Goal: Task Accomplishment & Management: Complete application form

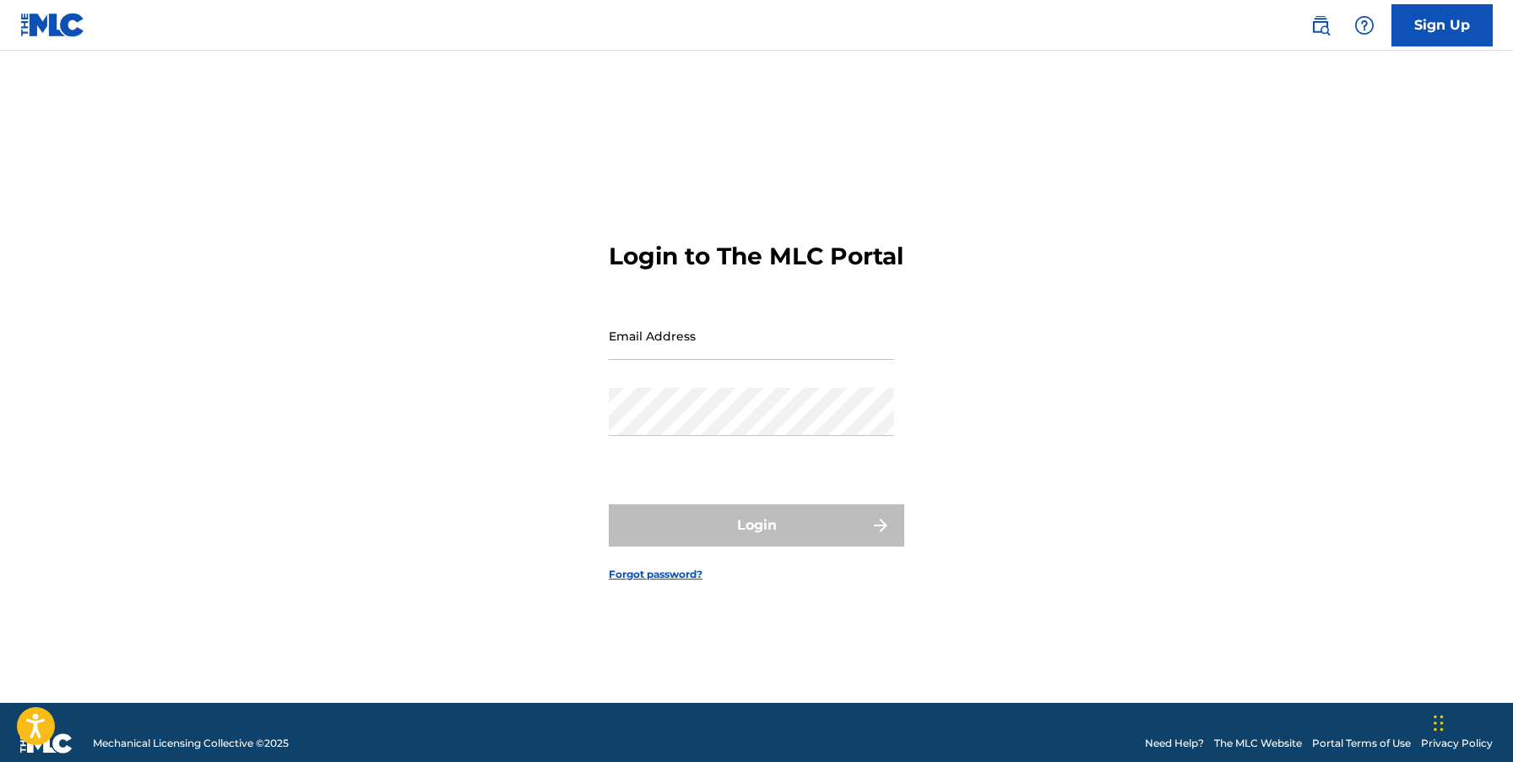
click at [727, 356] on input "Email Address" at bounding box center [751, 336] width 285 height 48
type input "[EMAIL_ADDRESS][DOMAIN_NAME]"
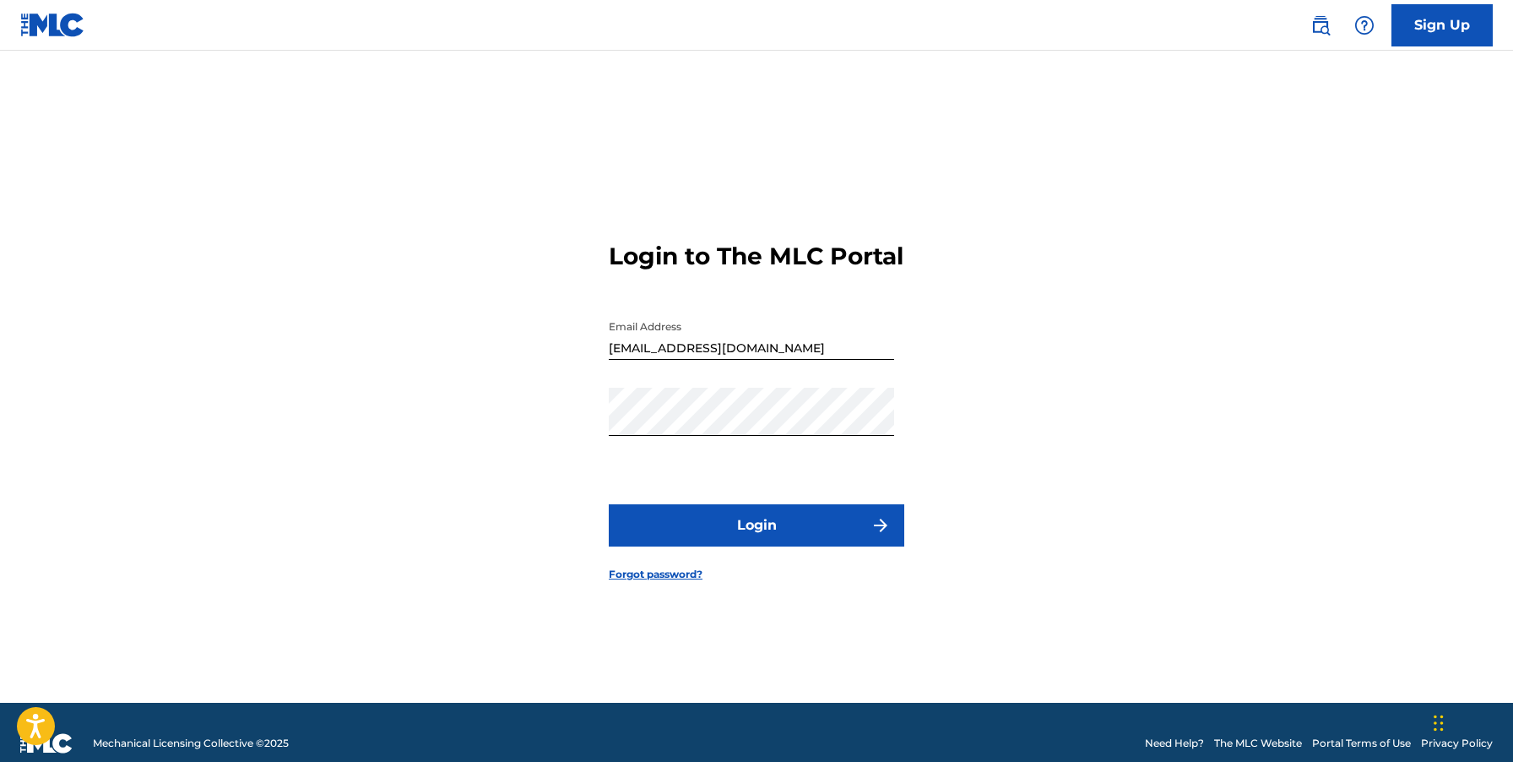
click at [706, 541] on button "Login" at bounding box center [757, 525] width 296 height 42
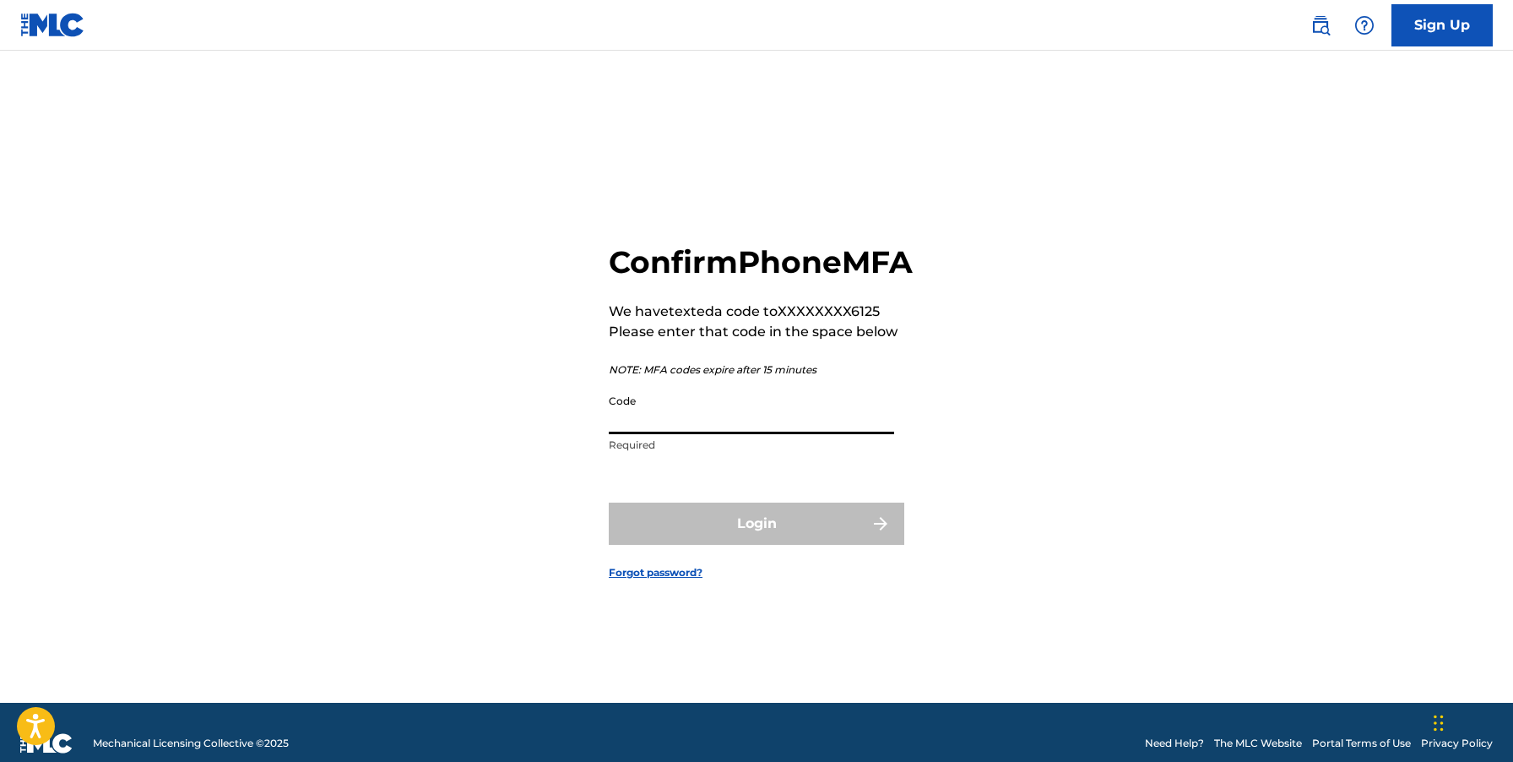
click at [691, 434] on input "Code" at bounding box center [751, 410] width 285 height 48
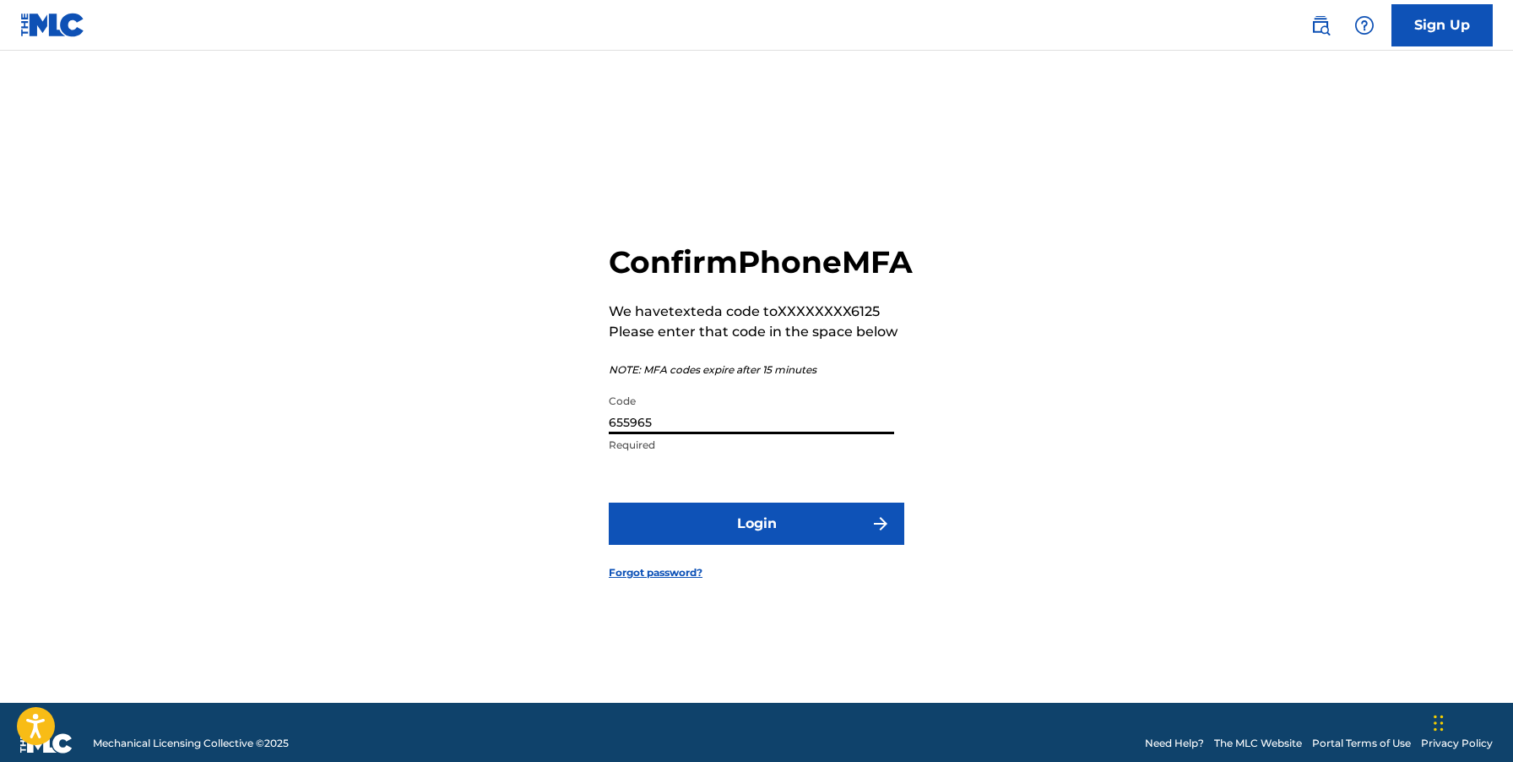
type input "655965"
click at [609, 503] on button "Login" at bounding box center [757, 524] width 296 height 42
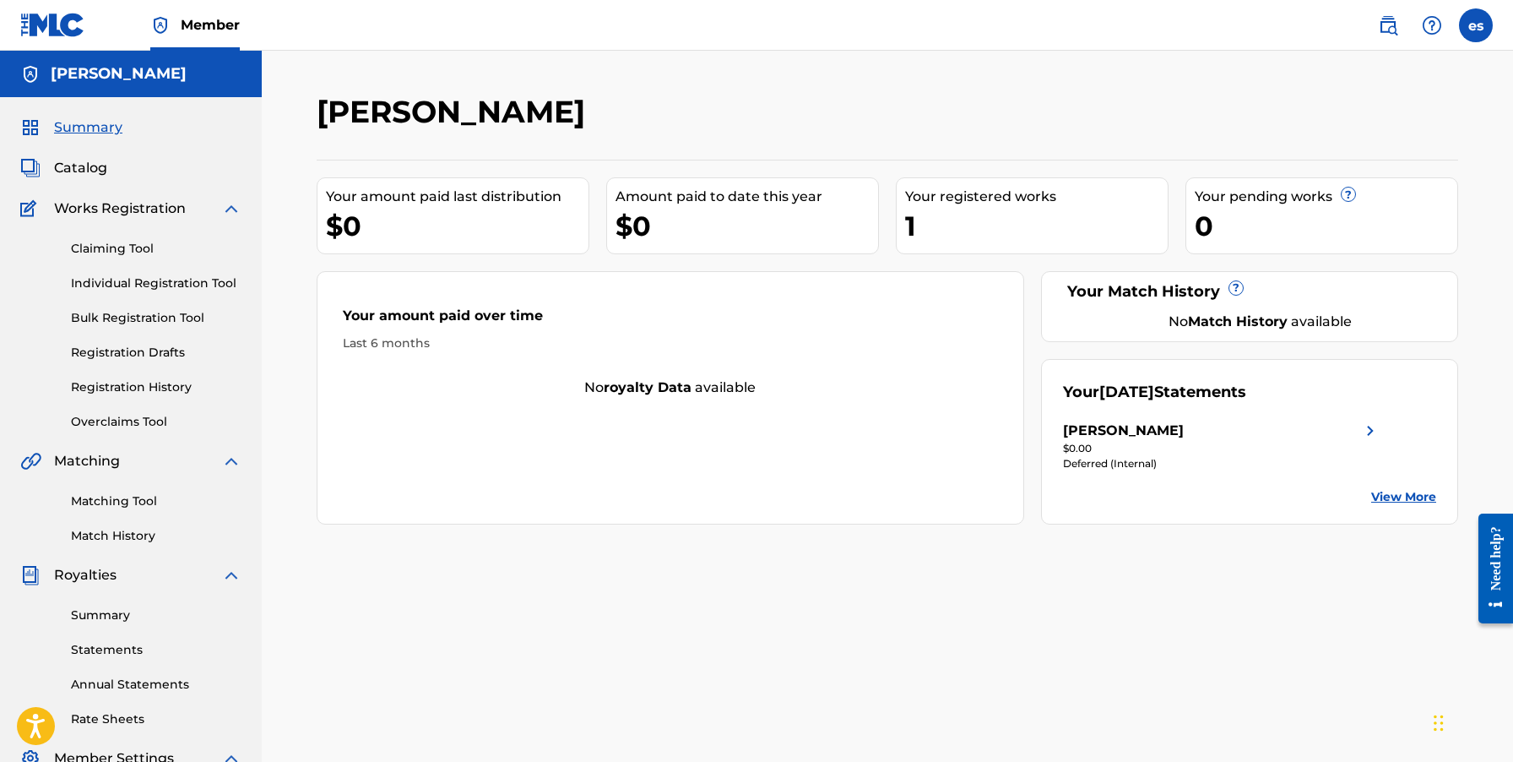
click at [933, 193] on div "Your registered works" at bounding box center [1036, 197] width 263 height 20
click at [905, 225] on div "1" at bounding box center [1036, 226] width 263 height 38
click at [124, 252] on link "Claiming Tool" at bounding box center [156, 249] width 171 height 18
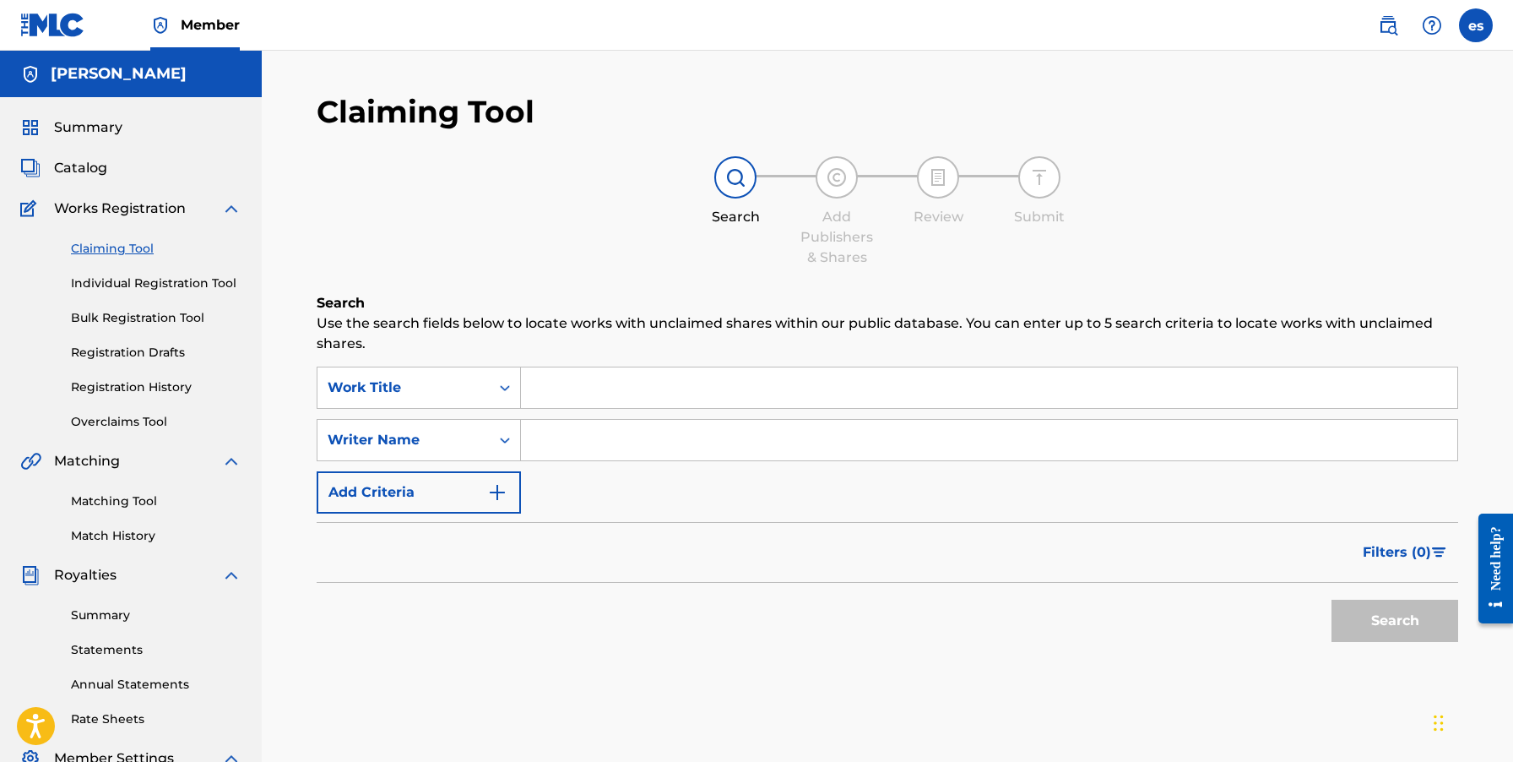
click at [564, 406] on input "Search Form" at bounding box center [989, 387] width 937 height 41
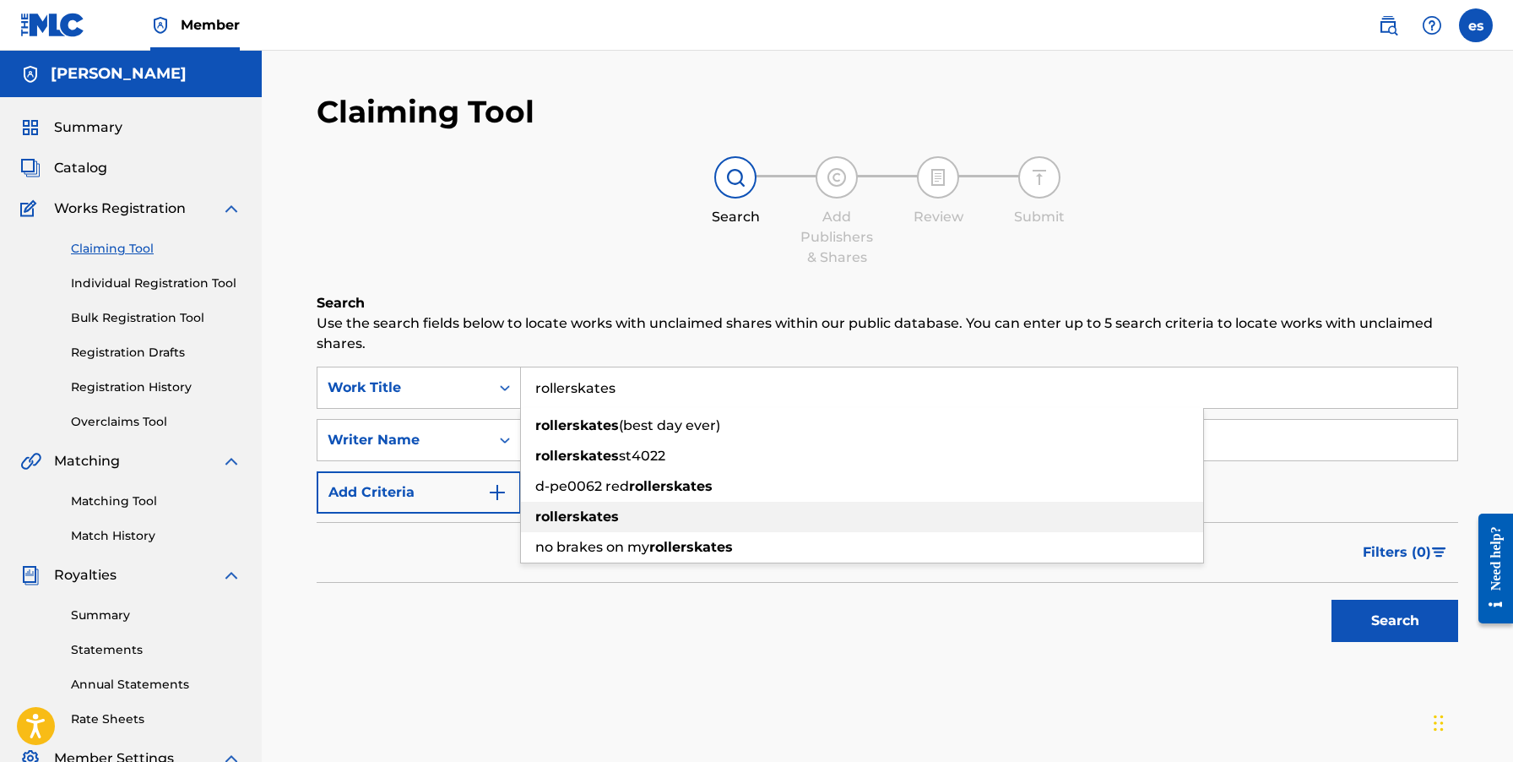
type input "rollerskates"
click at [595, 508] on div "rollerskates" at bounding box center [862, 517] width 682 height 30
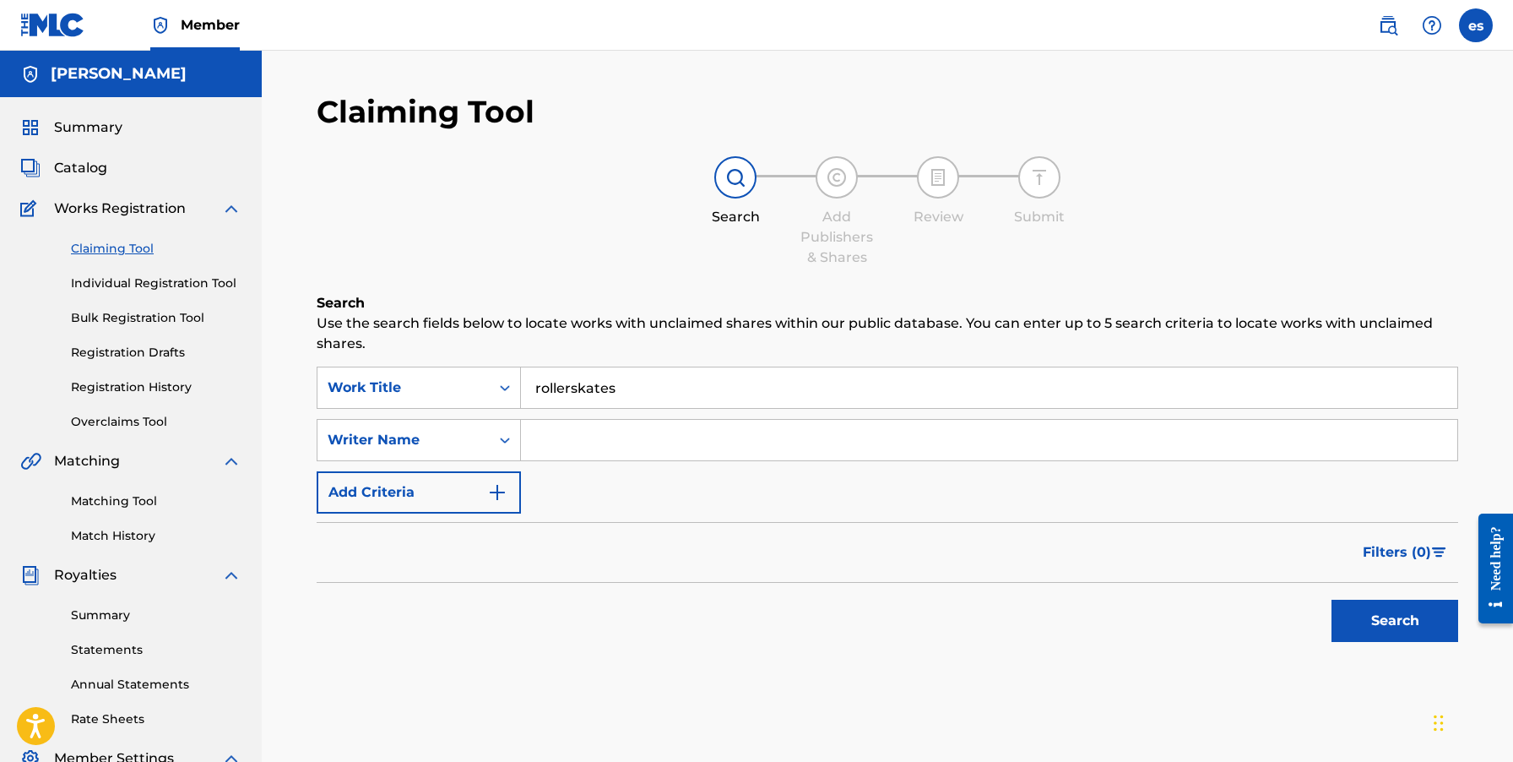
click at [589, 449] on input "Search Form" at bounding box center [989, 440] width 937 height 41
click at [644, 433] on input "[PERSON_NAME]" at bounding box center [989, 440] width 937 height 41
click at [622, 443] on input "[PERSON_NAME] [PERSON_NAME]" at bounding box center [989, 440] width 937 height 41
type input "[PERSON_NAME], [PERSON_NAME]"
click at [493, 497] on img "Search Form" at bounding box center [497, 492] width 20 height 20
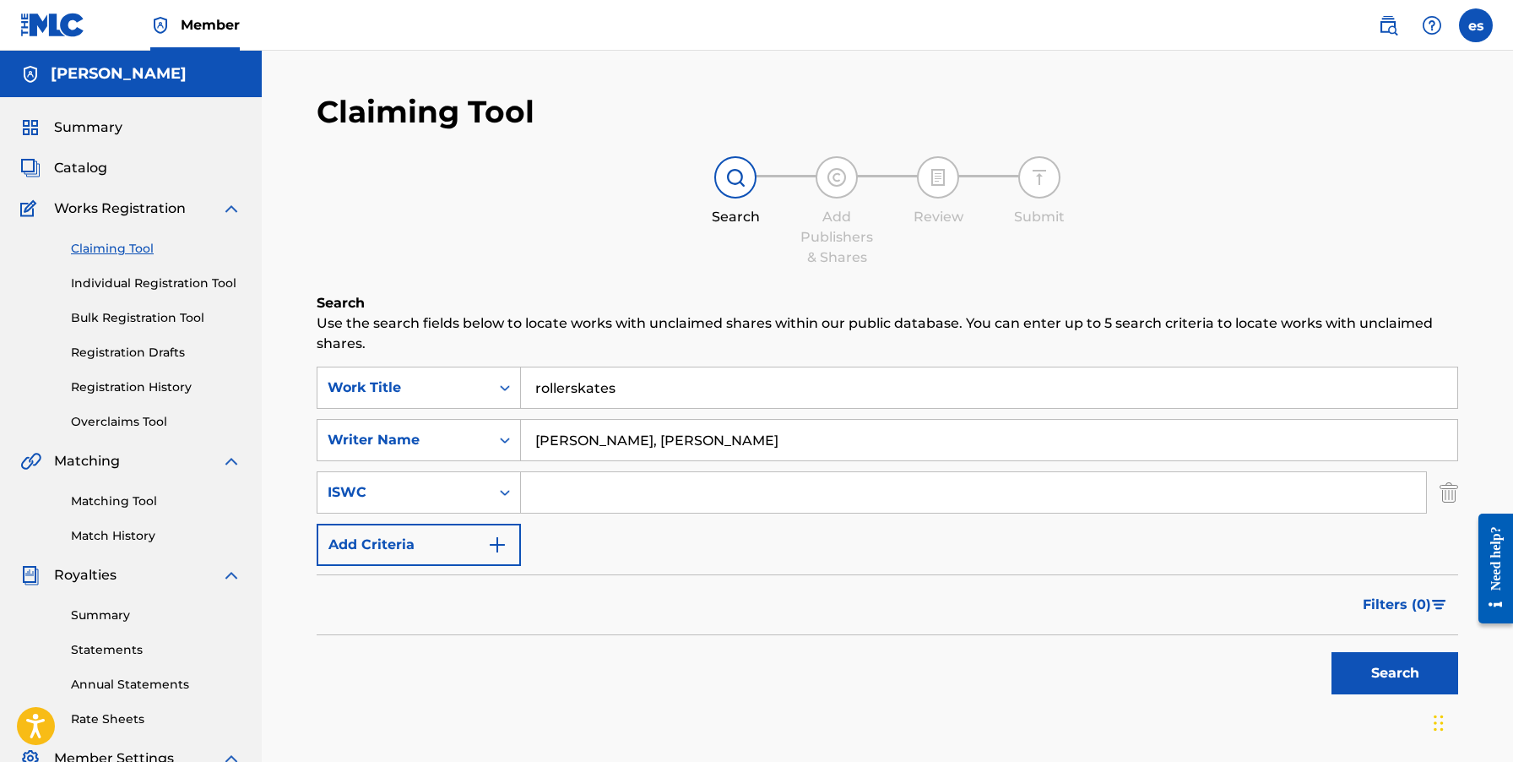
click at [487, 546] on img "Search Form" at bounding box center [497, 545] width 20 height 20
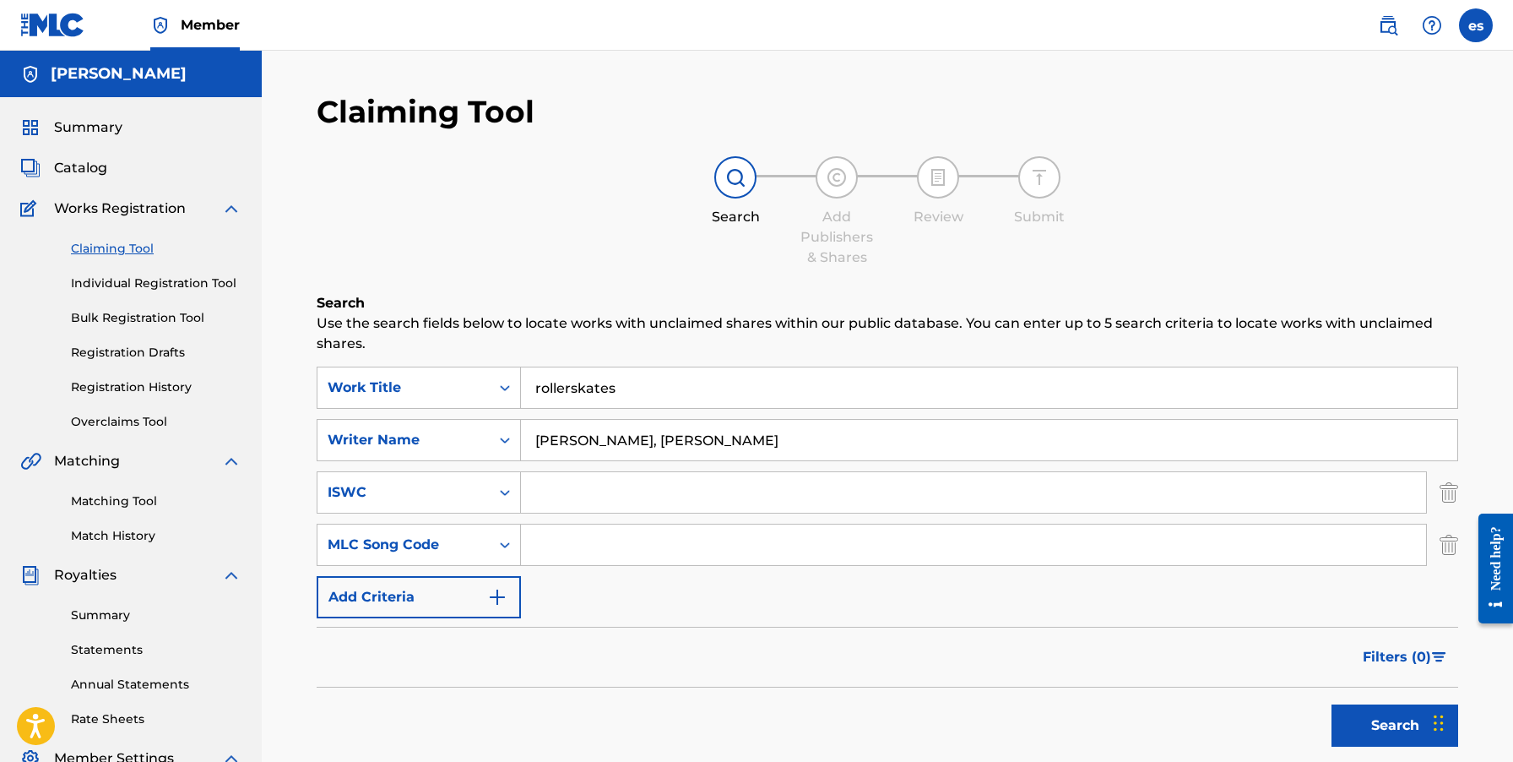
click at [501, 590] on img "Search Form" at bounding box center [497, 597] width 20 height 20
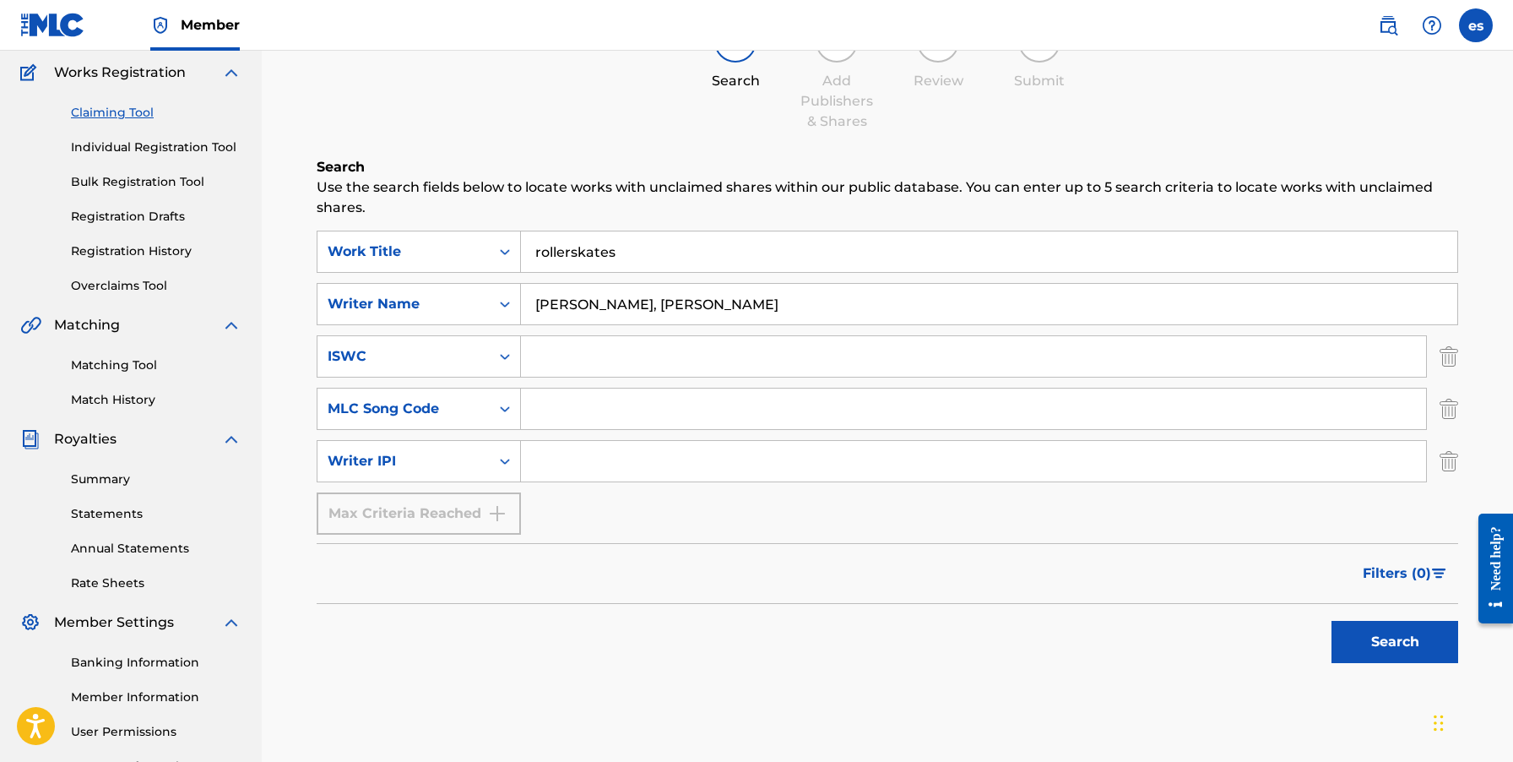
scroll to position [169, 0]
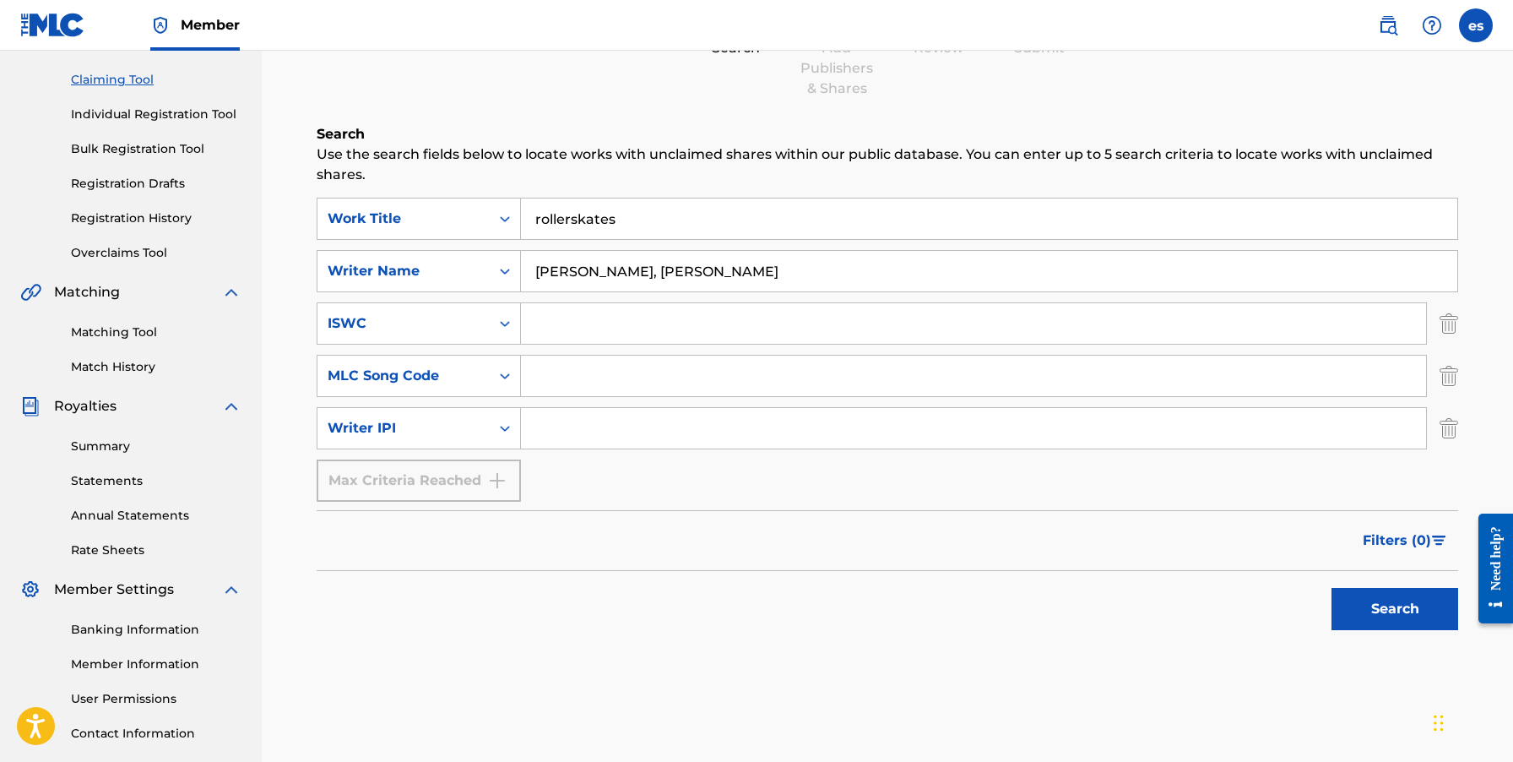
click at [1377, 614] on button "Search" at bounding box center [1395, 609] width 127 height 42
click at [499, 268] on icon "Search Form" at bounding box center [505, 271] width 17 height 17
drag, startPoint x: 725, startPoint y: 268, endPoint x: 520, endPoint y: 275, distance: 204.5
click at [520, 275] on div "SearchWithCriteria56c10408-767f-4a0f-8452-e962a4d6eea5 Writer Name [PERSON_NAME…" at bounding box center [888, 271] width 1142 height 42
click at [1399, 601] on button "Search" at bounding box center [1395, 609] width 127 height 42
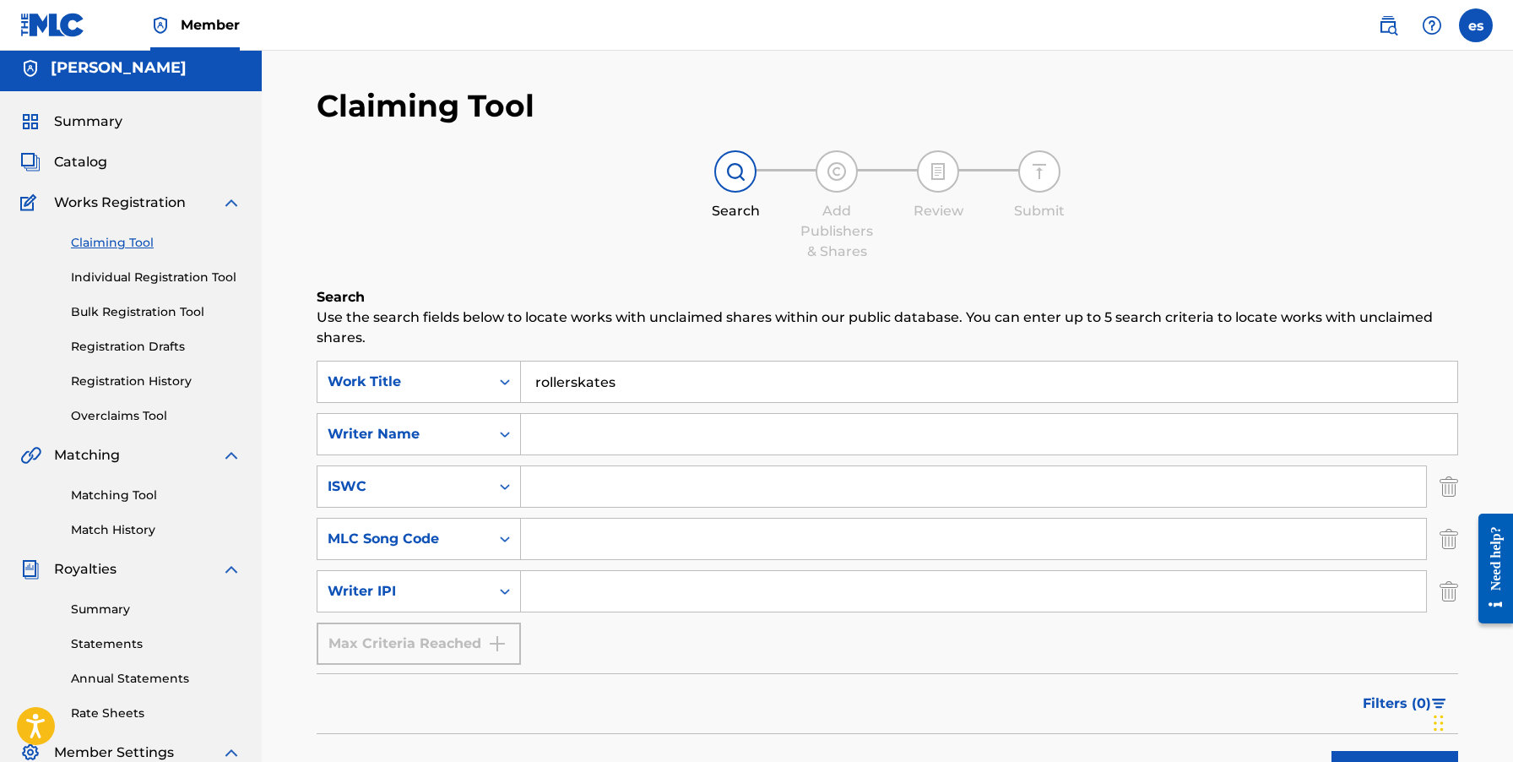
scroll to position [0, 0]
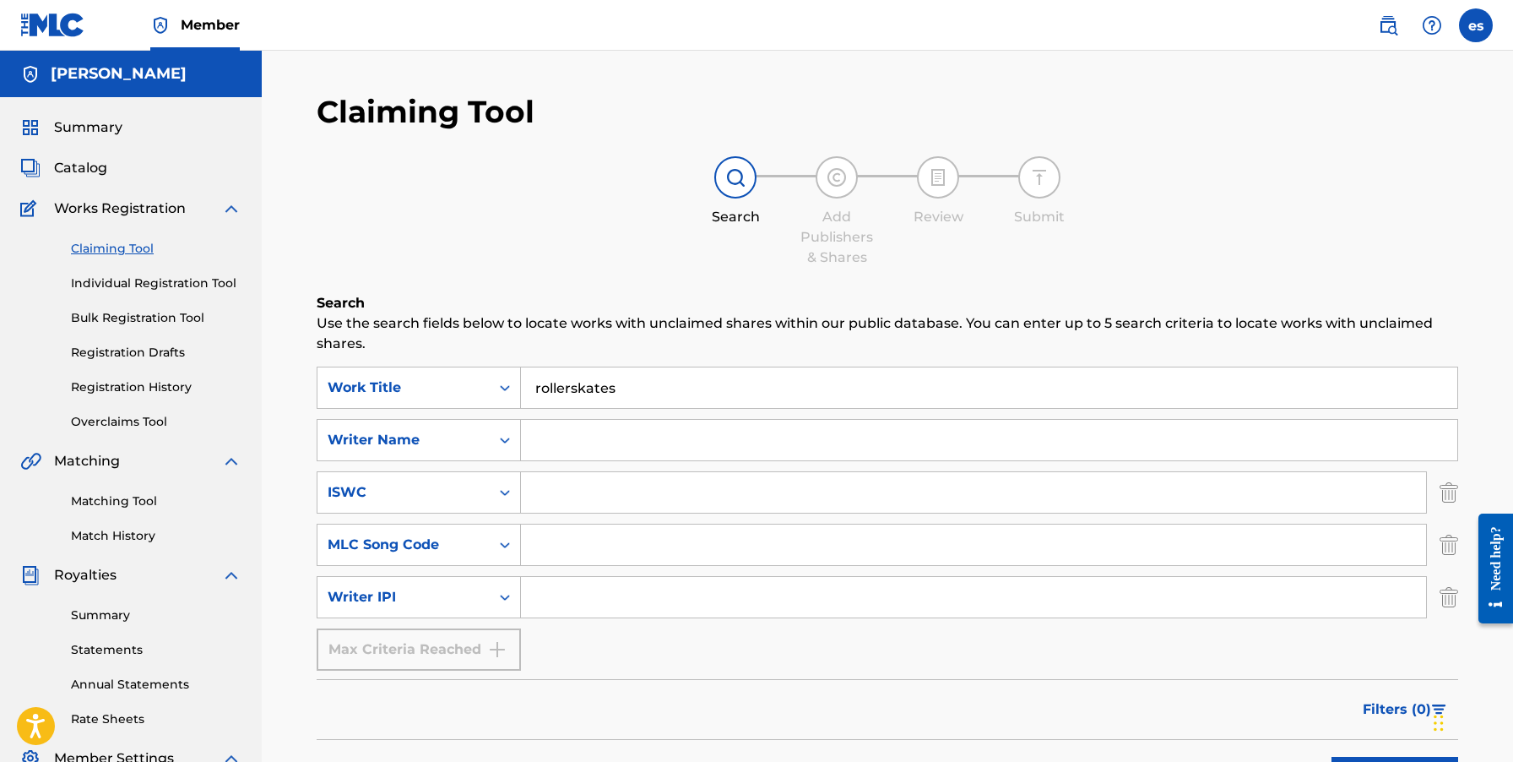
click at [80, 169] on span "Catalog" at bounding box center [80, 168] width 53 height 20
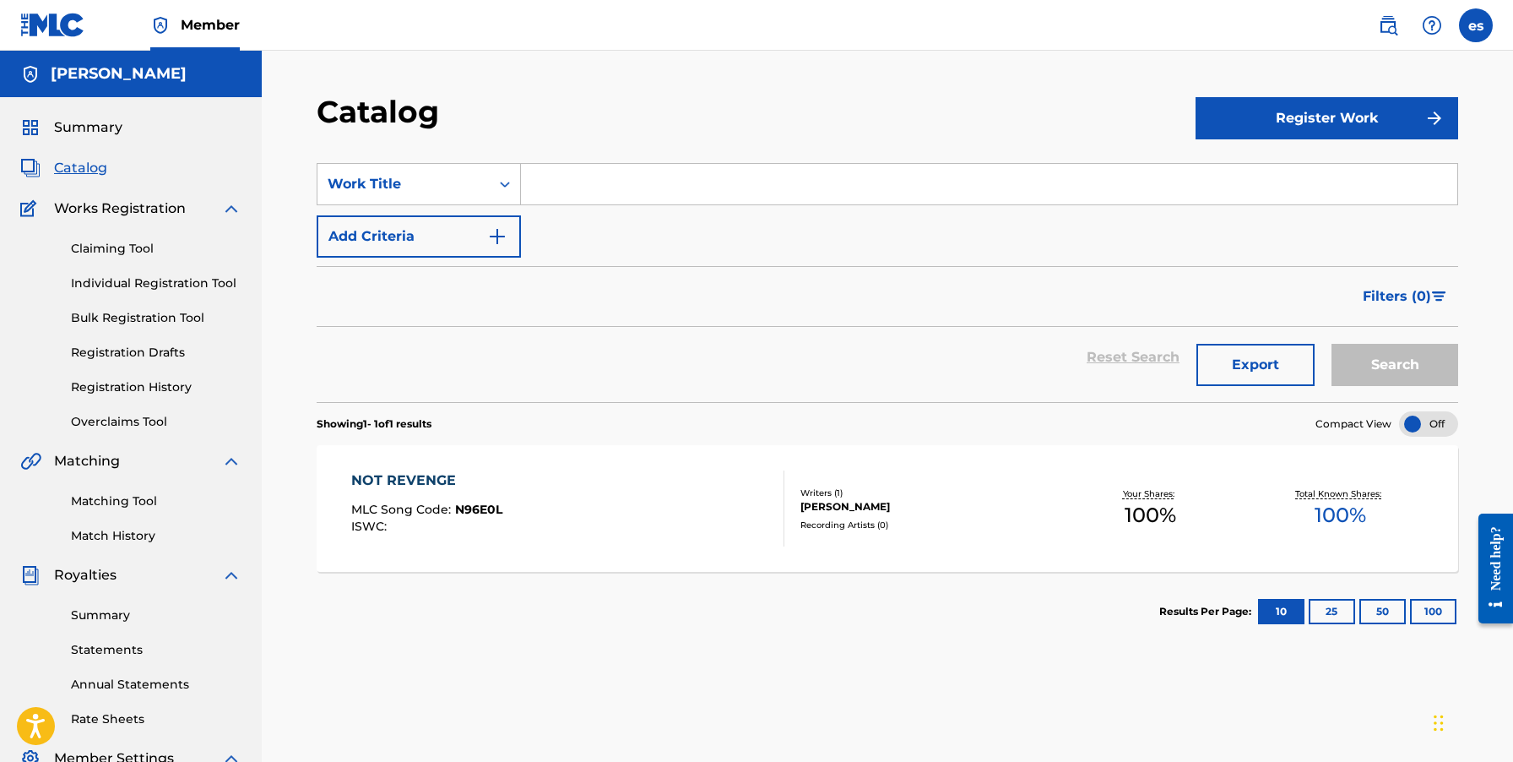
click at [617, 192] on input "Search Form" at bounding box center [989, 184] width 937 height 41
type input "the mouse and the magnet"
click at [1332, 344] on button "Search" at bounding box center [1395, 365] width 127 height 42
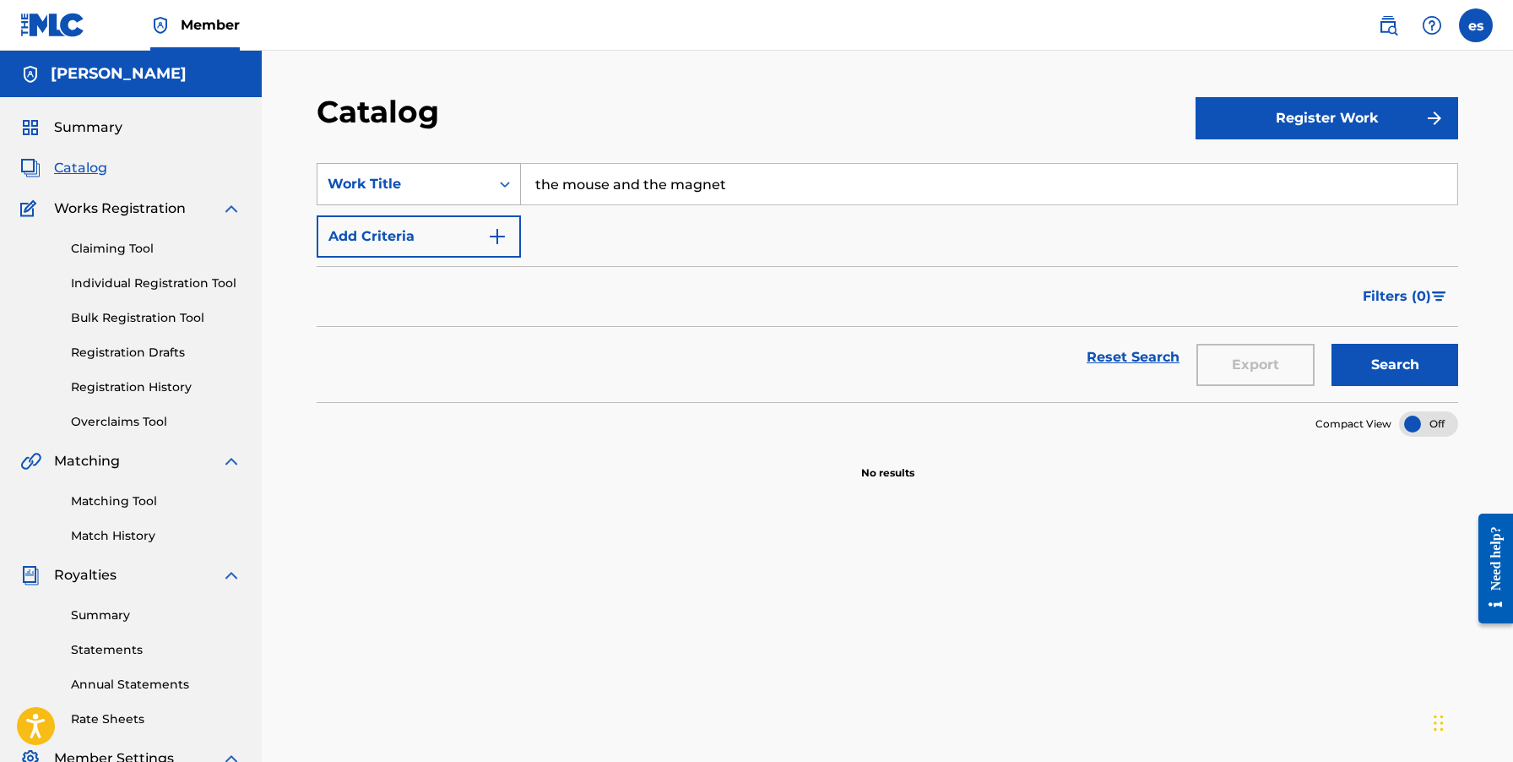
drag, startPoint x: 734, startPoint y: 187, endPoint x: 491, endPoint y: 189, distance: 243.2
click at [491, 189] on div "SearchWithCriteria30e03c0d-1d1c-4134-a5c1-f275228e118d Work Title the mouse and…" at bounding box center [888, 184] width 1142 height 42
click at [134, 249] on link "Claiming Tool" at bounding box center [156, 249] width 171 height 18
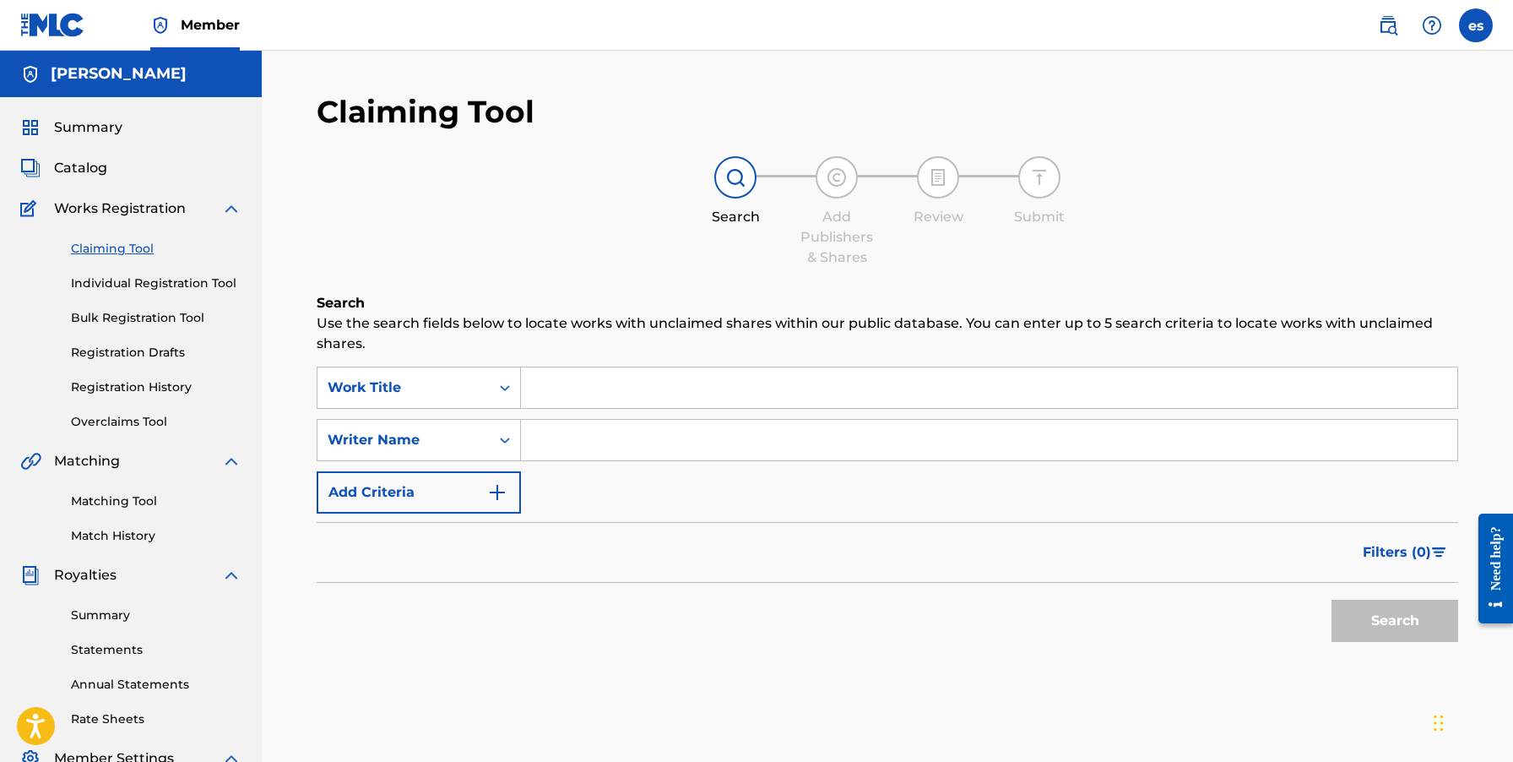
click at [621, 381] on input "Search Form" at bounding box center [989, 387] width 937 height 41
type input "the mouse and the magnet"
click at [1332, 600] on button "Search" at bounding box center [1395, 621] width 127 height 42
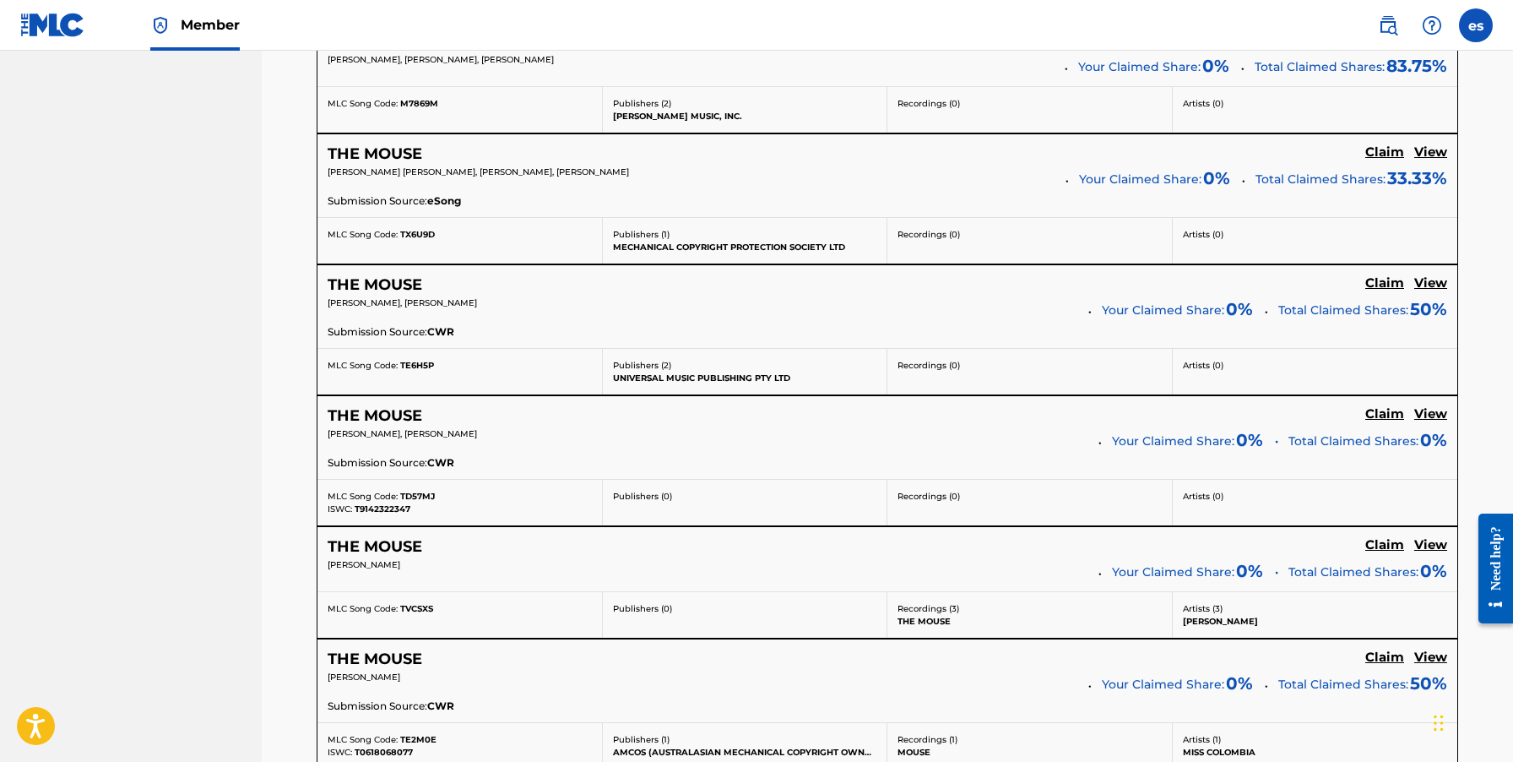
scroll to position [1351, 0]
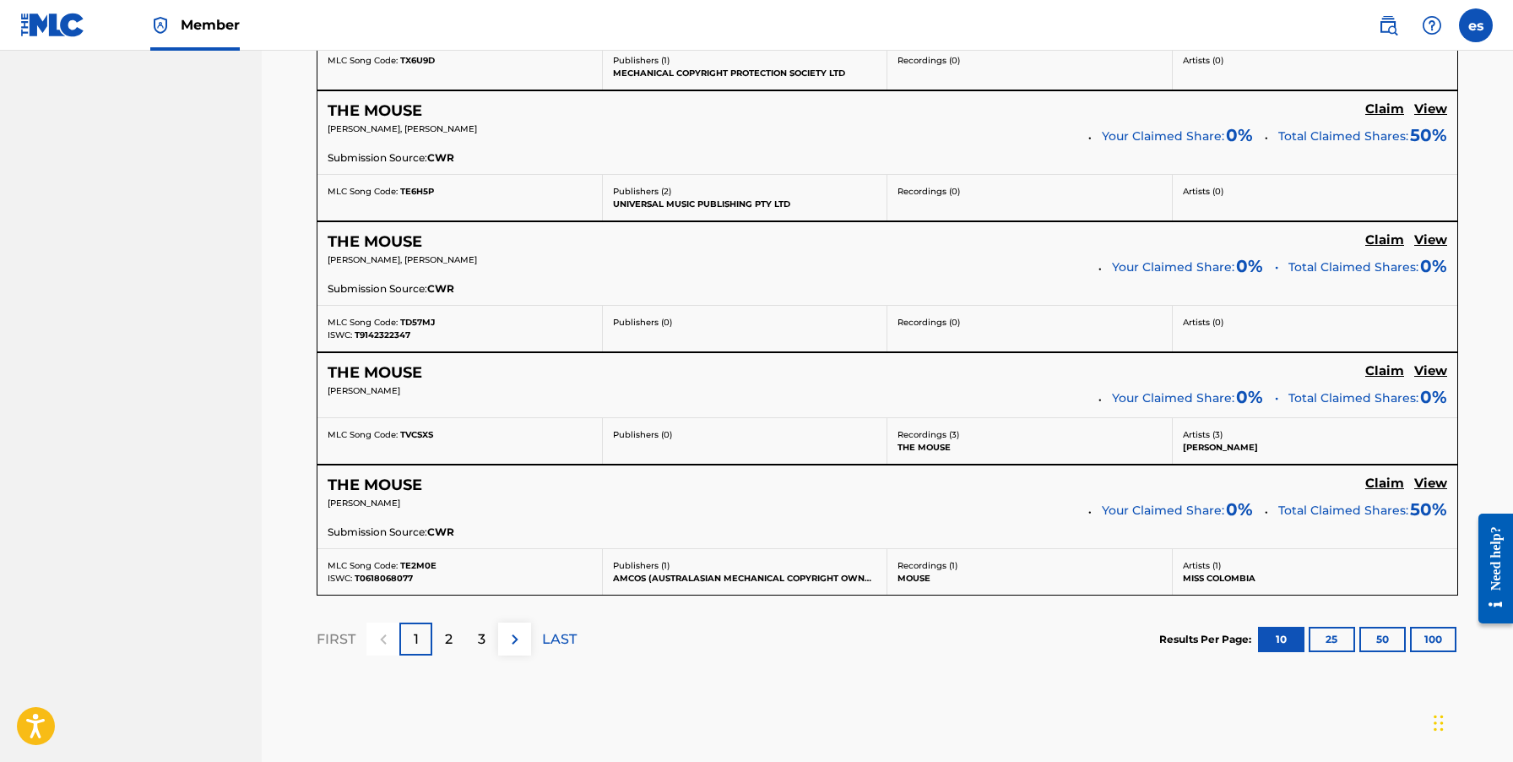
click at [451, 641] on p "2" at bounding box center [449, 639] width 8 height 20
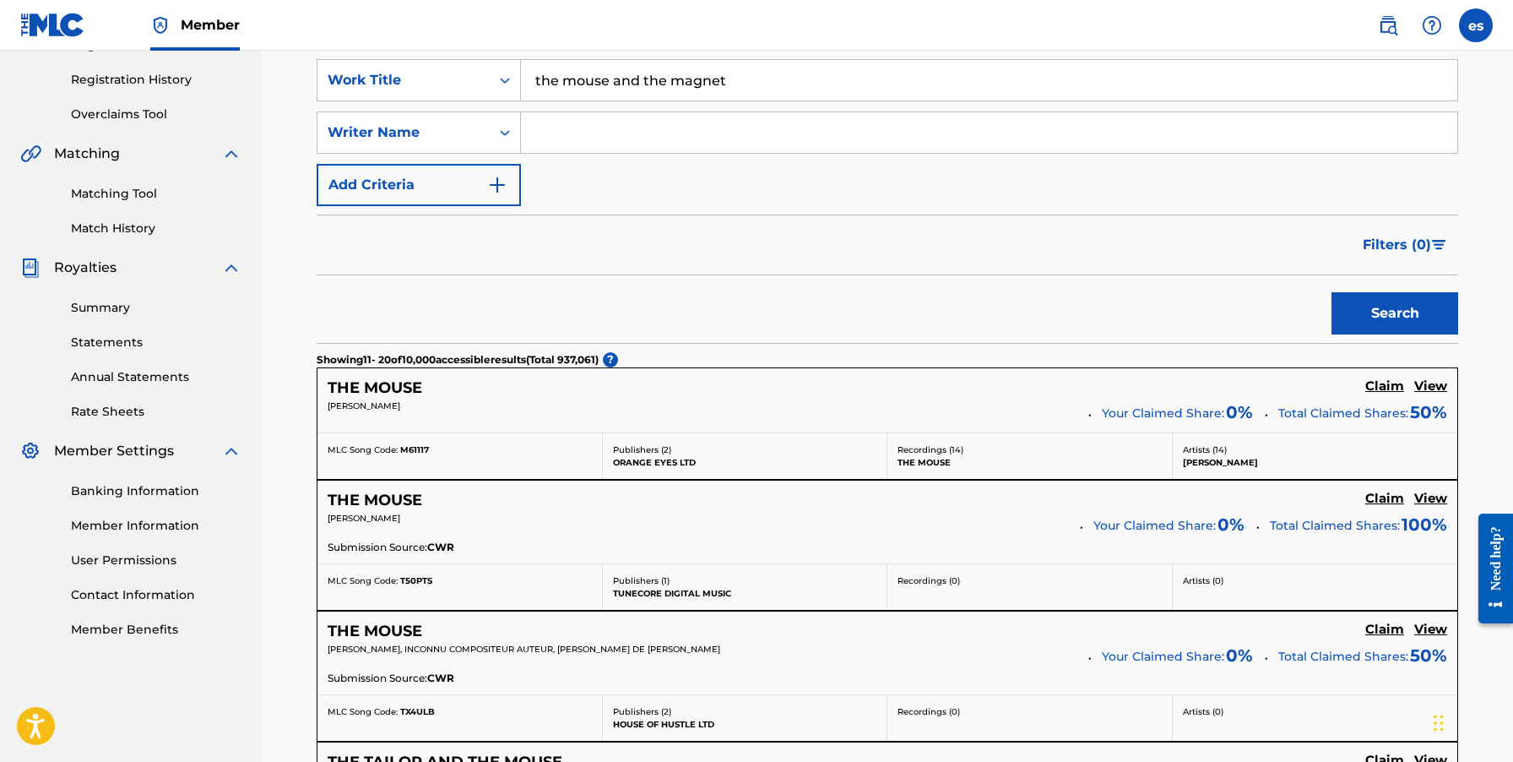
scroll to position [169, 0]
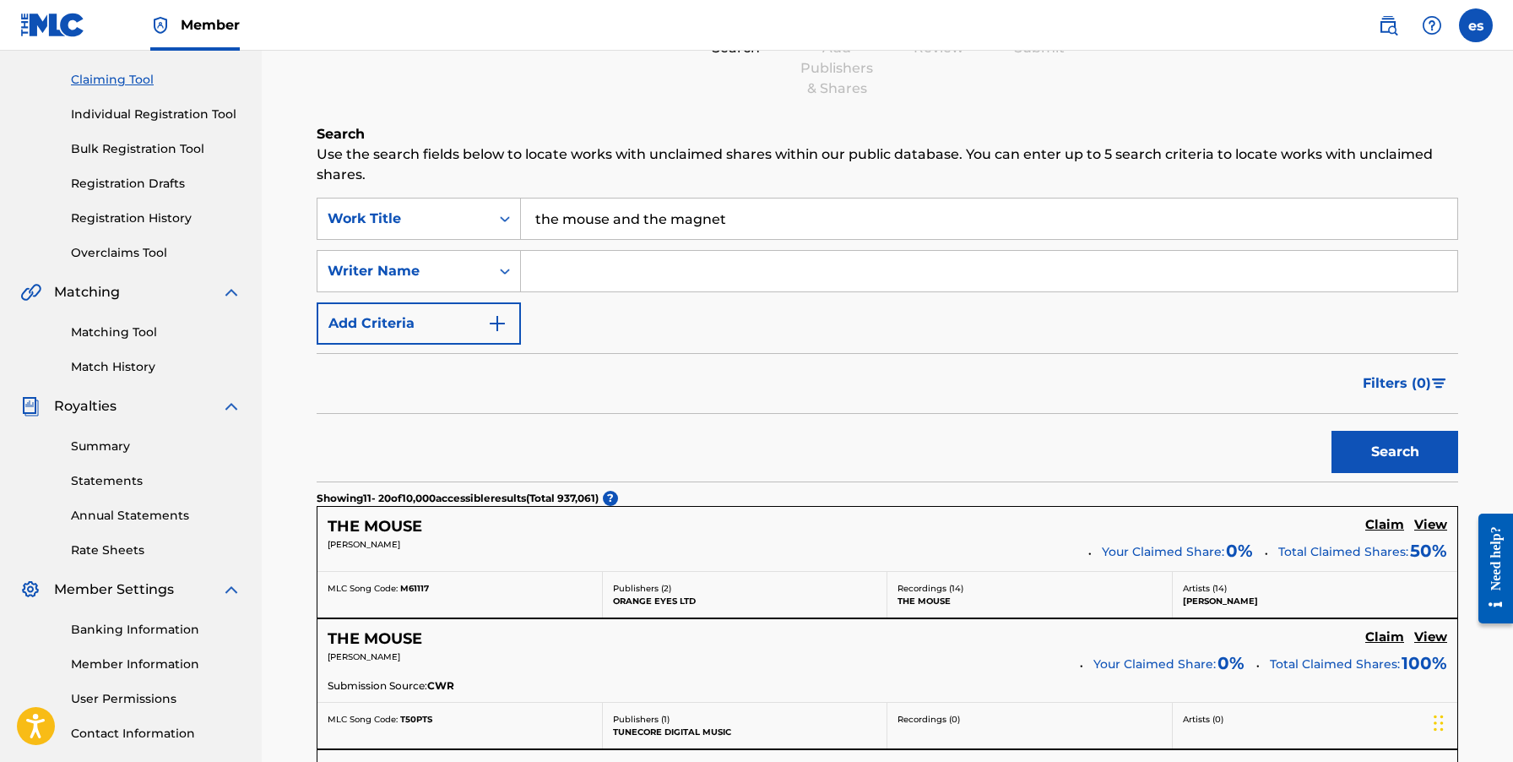
click at [676, 275] on input "Search Form" at bounding box center [989, 271] width 937 height 41
type input "[PERSON_NAME]"
click at [1415, 450] on button "Search" at bounding box center [1395, 452] width 127 height 42
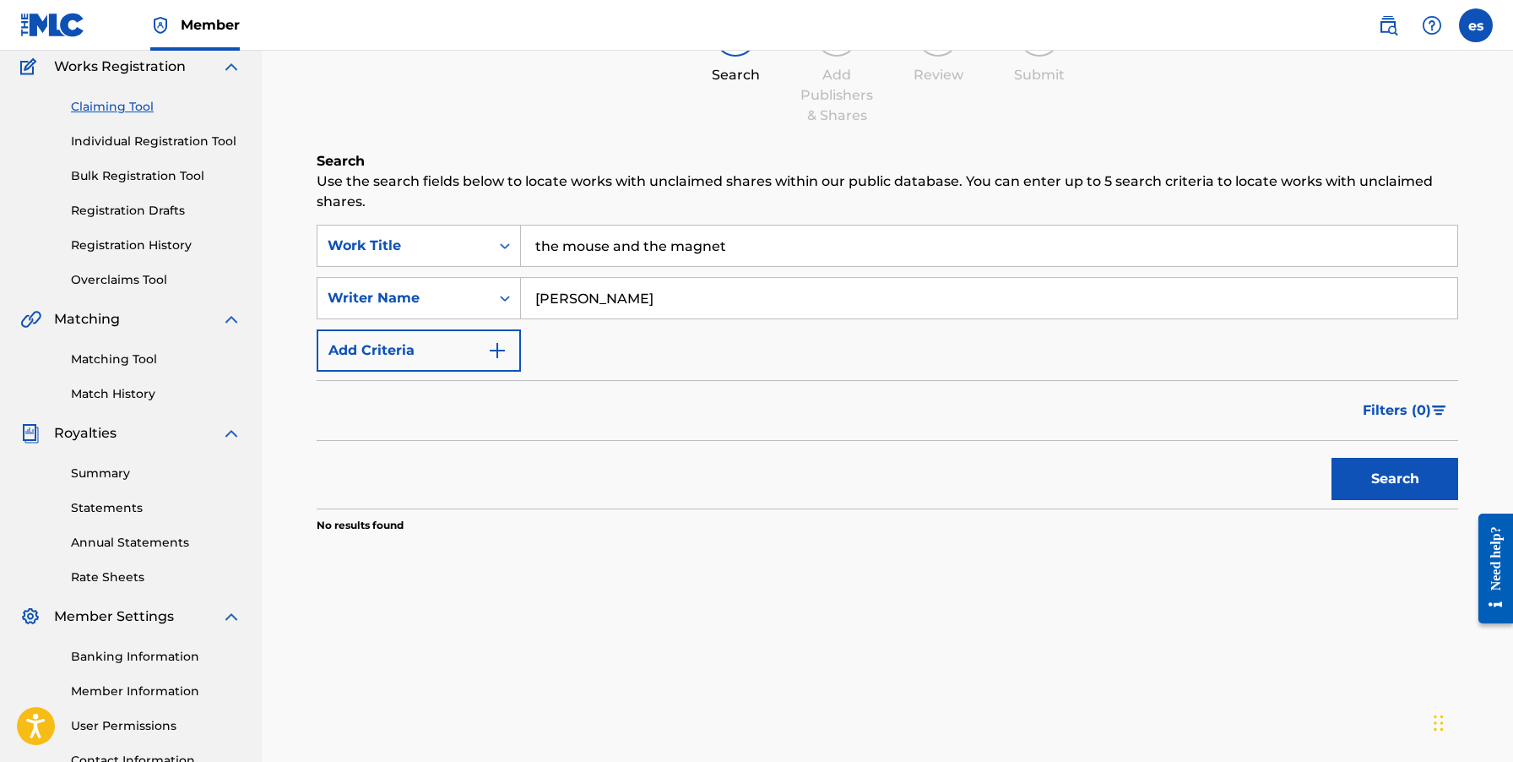
scroll to position [0, 0]
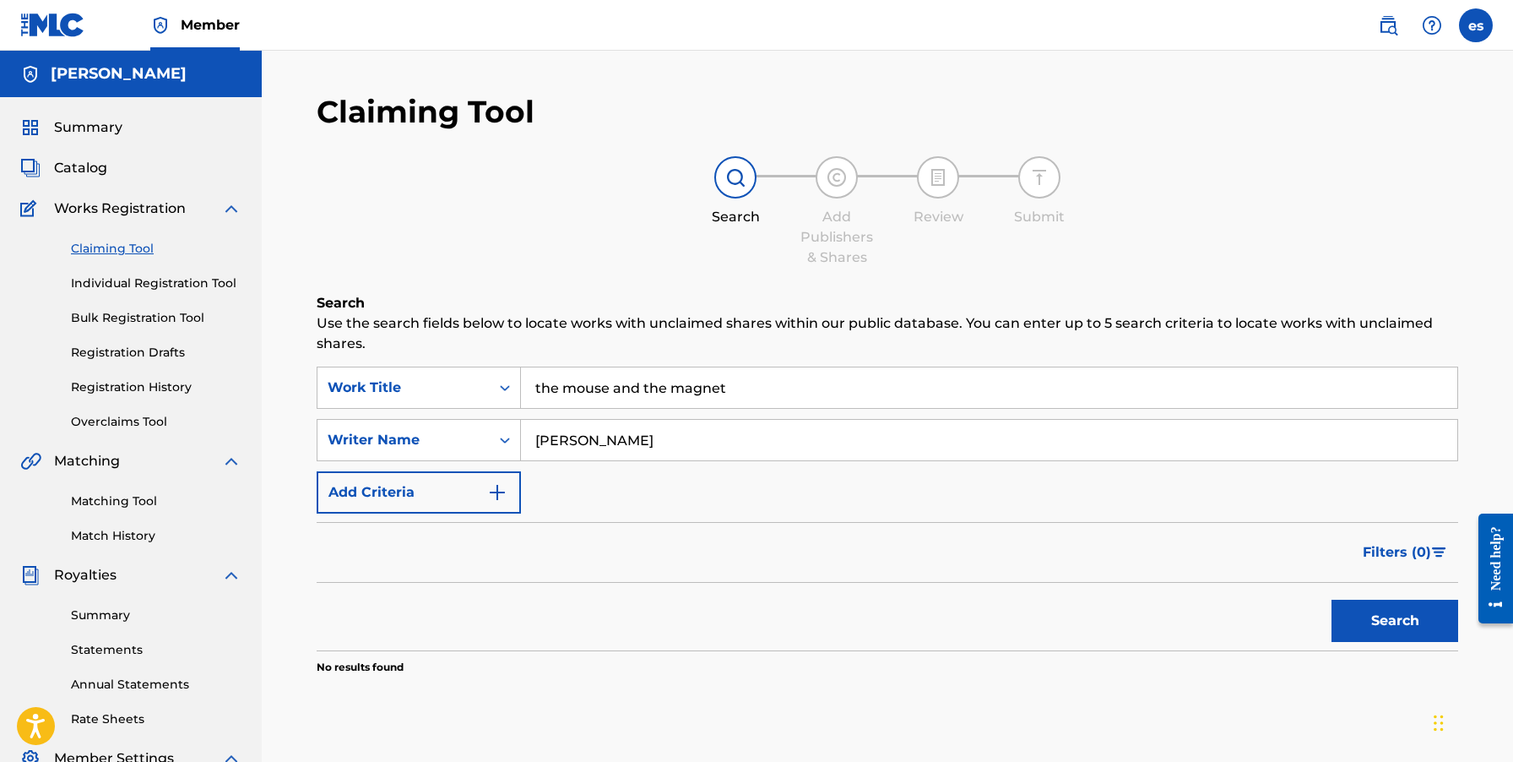
click at [220, 285] on link "Individual Registration Tool" at bounding box center [156, 283] width 171 height 18
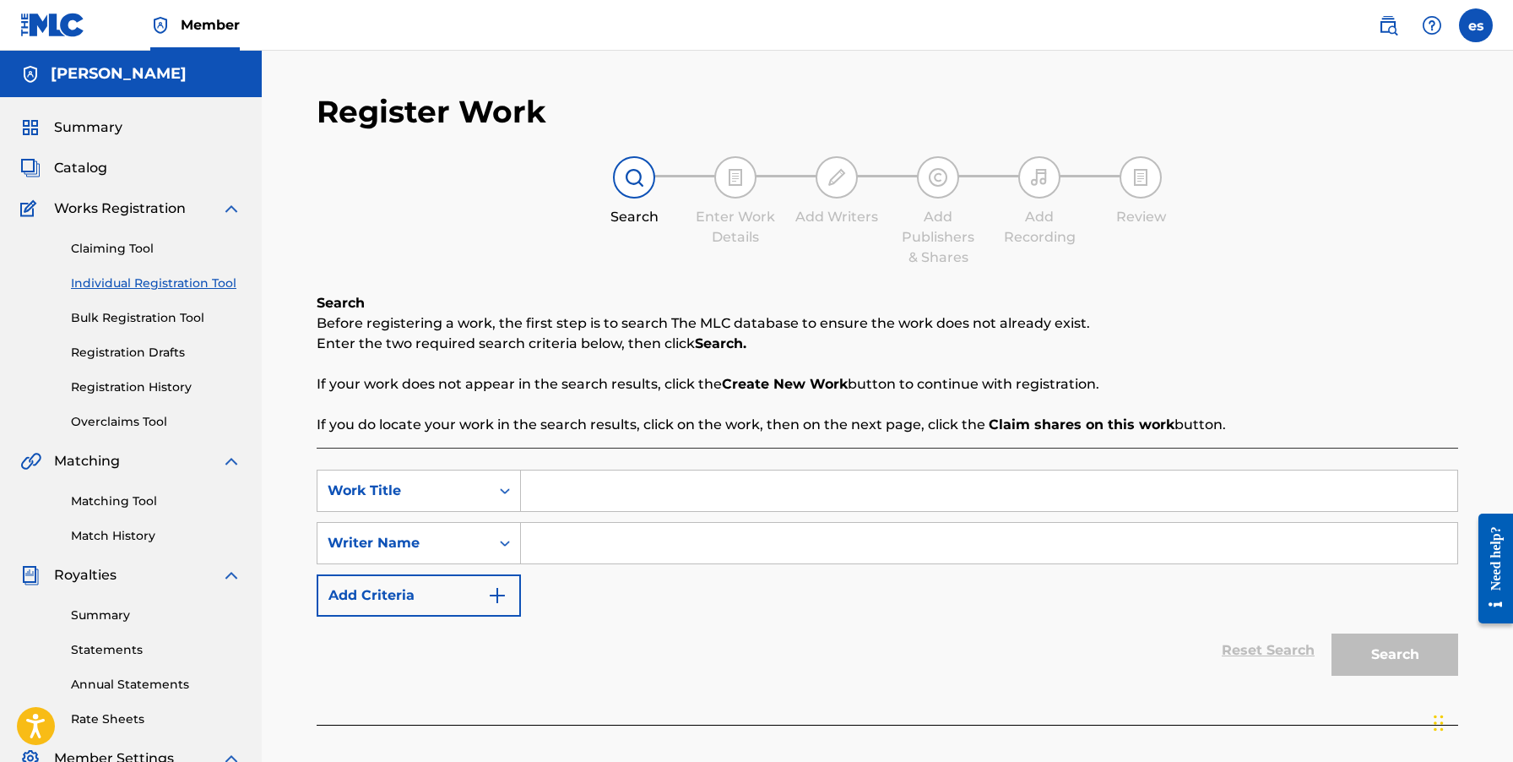
click at [626, 490] on input "Search Form" at bounding box center [989, 490] width 937 height 41
type input "rollerskates"
click at [610, 547] on input "Search Form" at bounding box center [989, 543] width 937 height 41
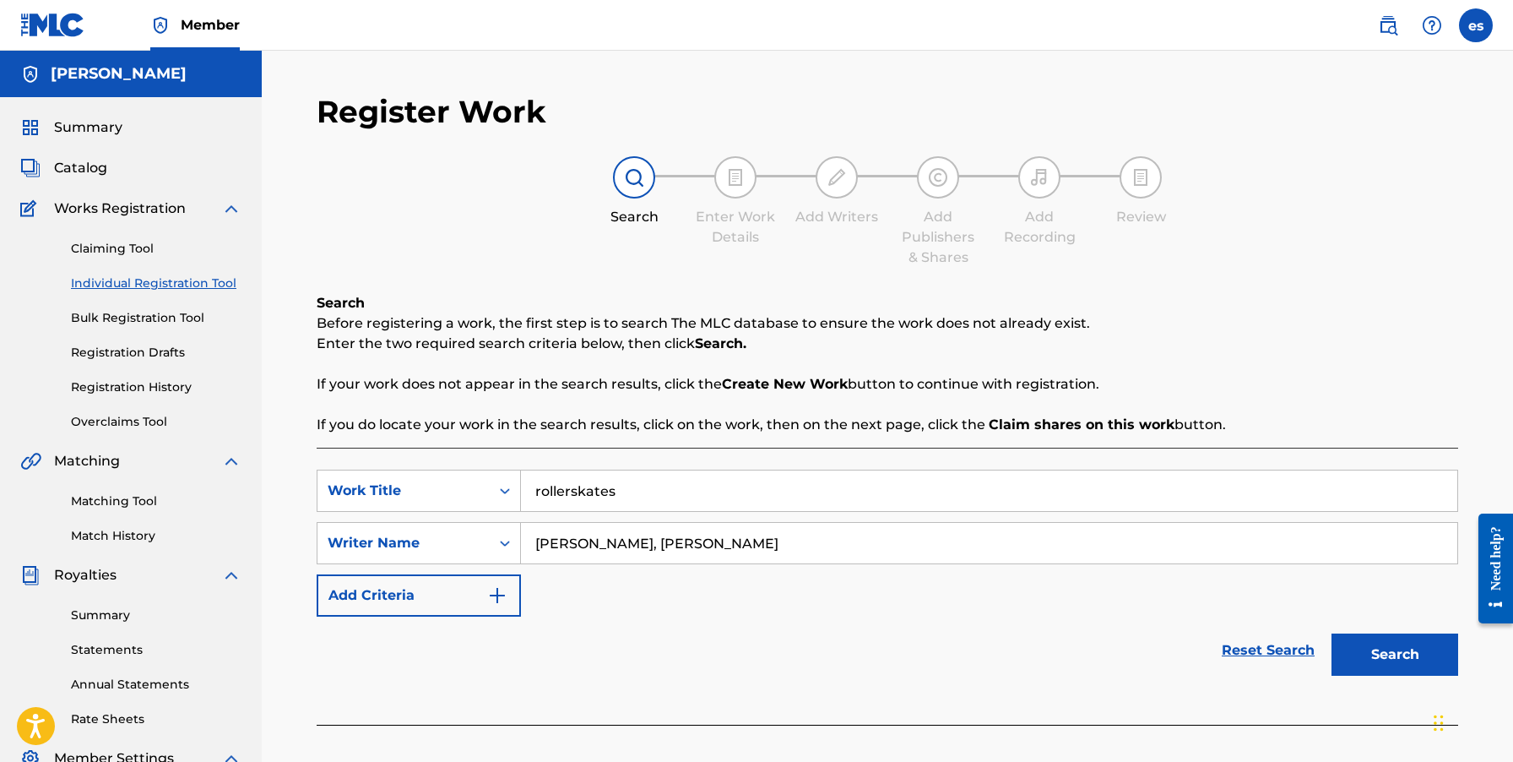
click at [1332, 633] on button "Search" at bounding box center [1395, 654] width 127 height 42
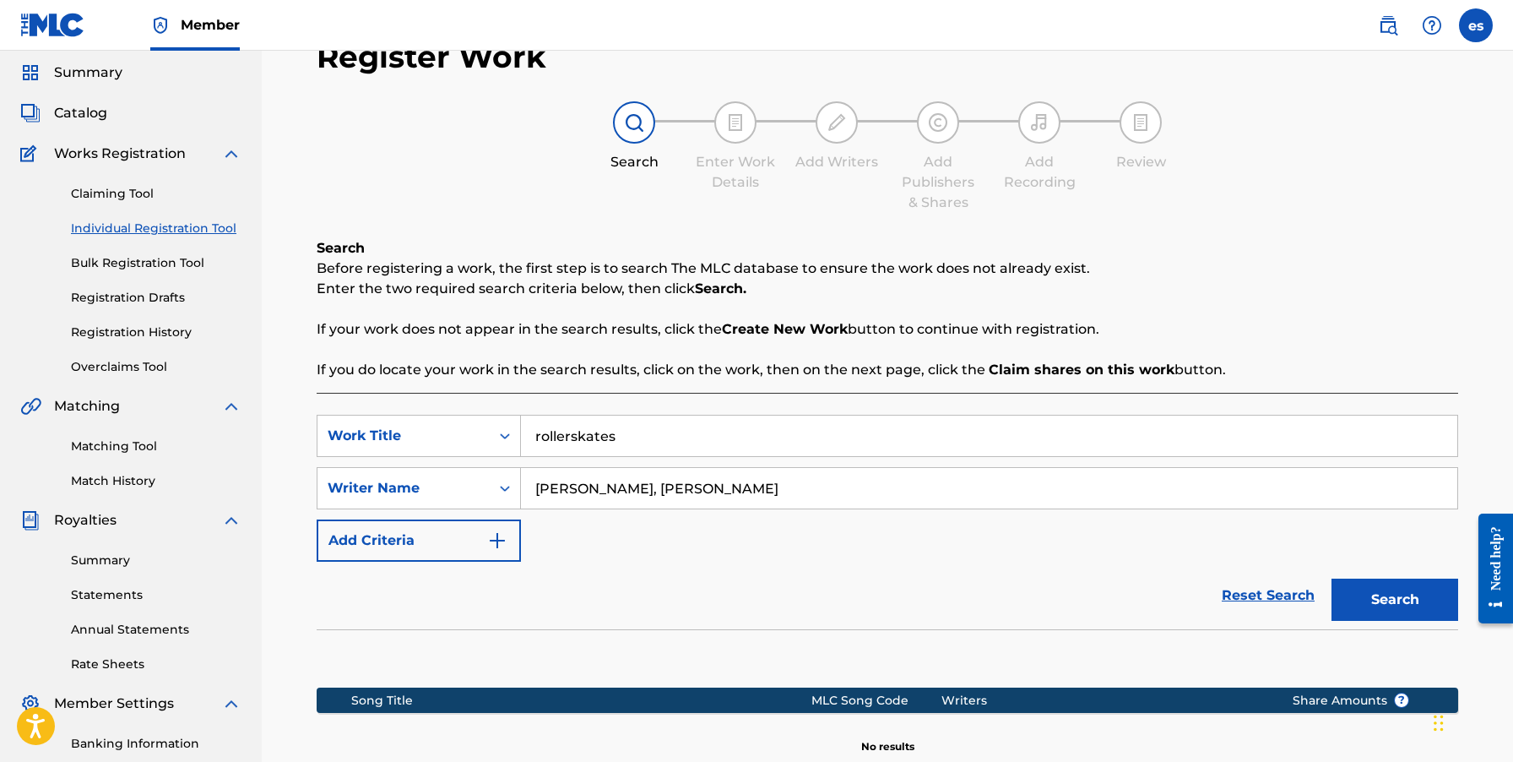
scroll to position [32, 0]
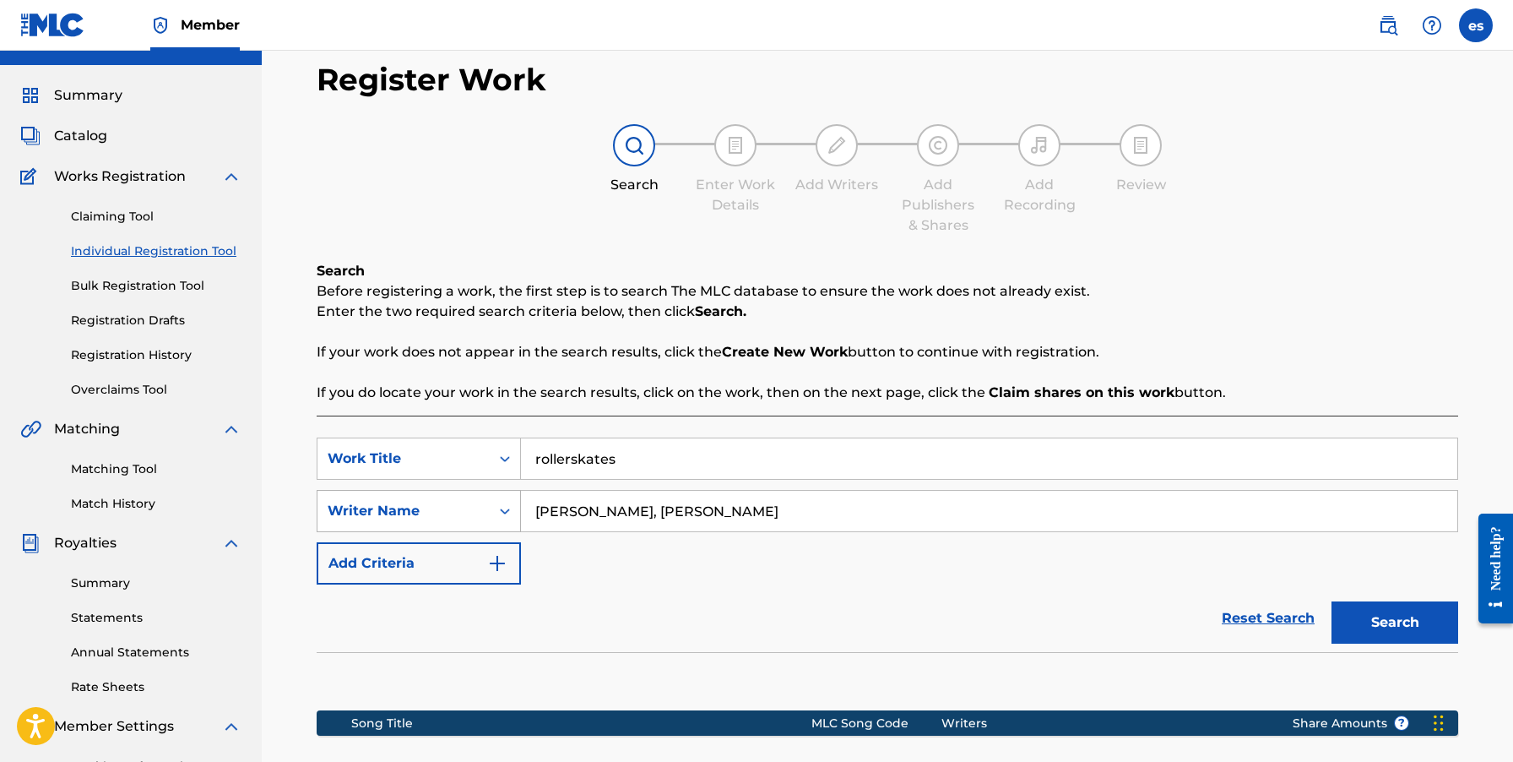
drag, startPoint x: 626, startPoint y: 513, endPoint x: 499, endPoint y: 503, distance: 127.1
click at [499, 503] on div "SearchWithCriteria2defe887-1950-49e2-97c2-b92802a1f16a Writer Name [PERSON_NAME…" at bounding box center [888, 511] width 1142 height 42
click at [1332, 601] on button "Search" at bounding box center [1395, 622] width 127 height 42
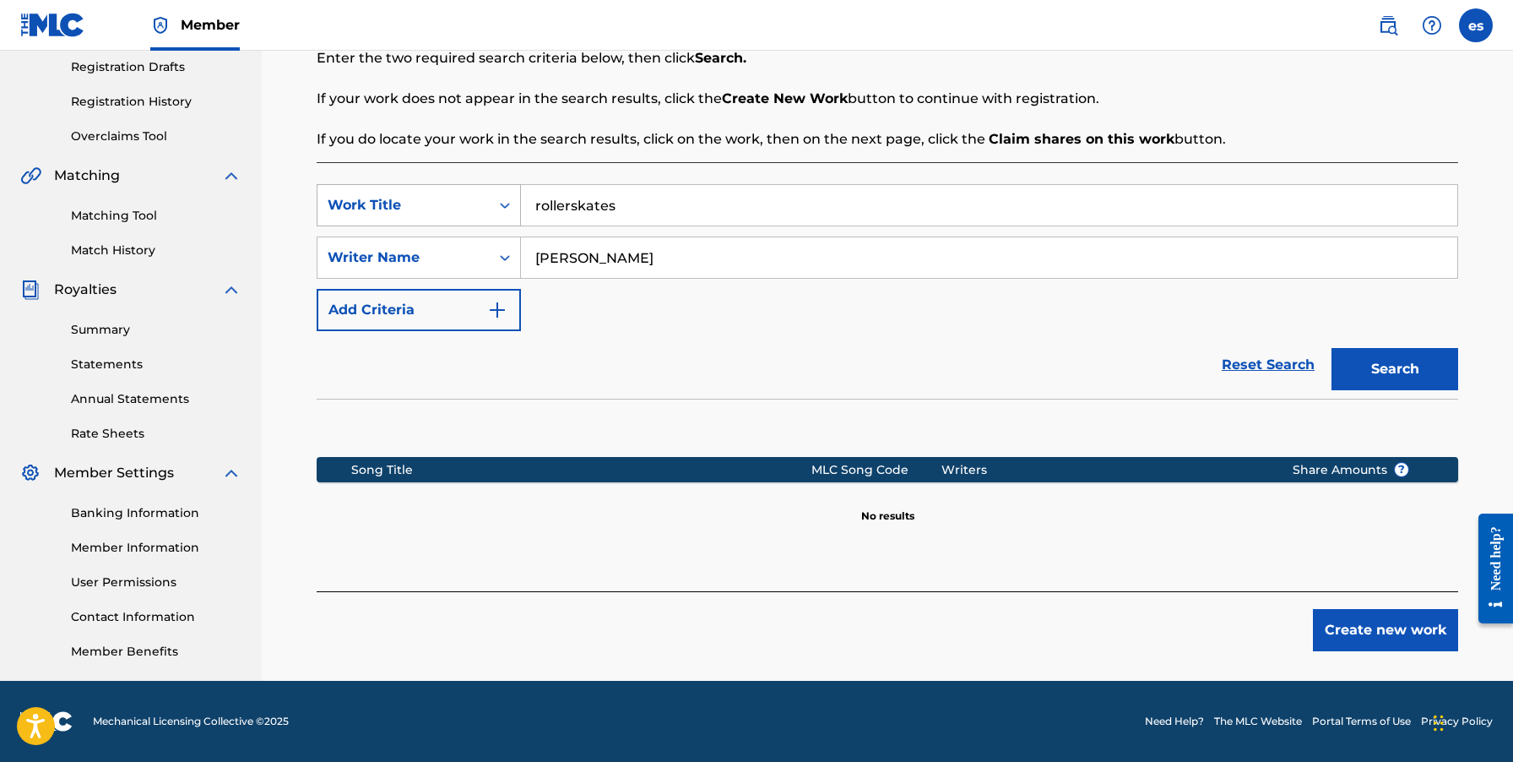
scroll to position [0, 0]
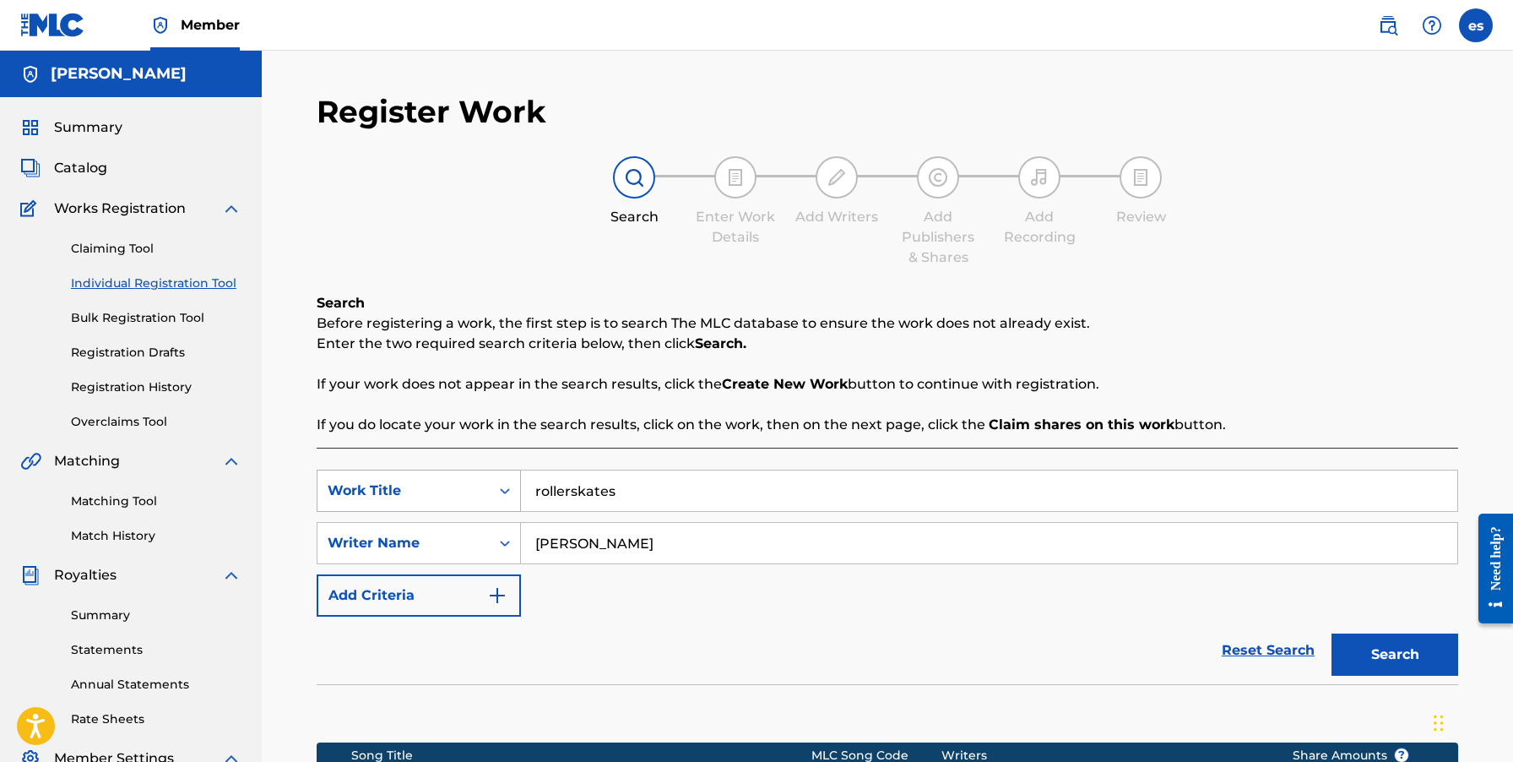
type input "[PERSON_NAME]"
click at [1332, 633] on button "Search" at bounding box center [1395, 654] width 127 height 42
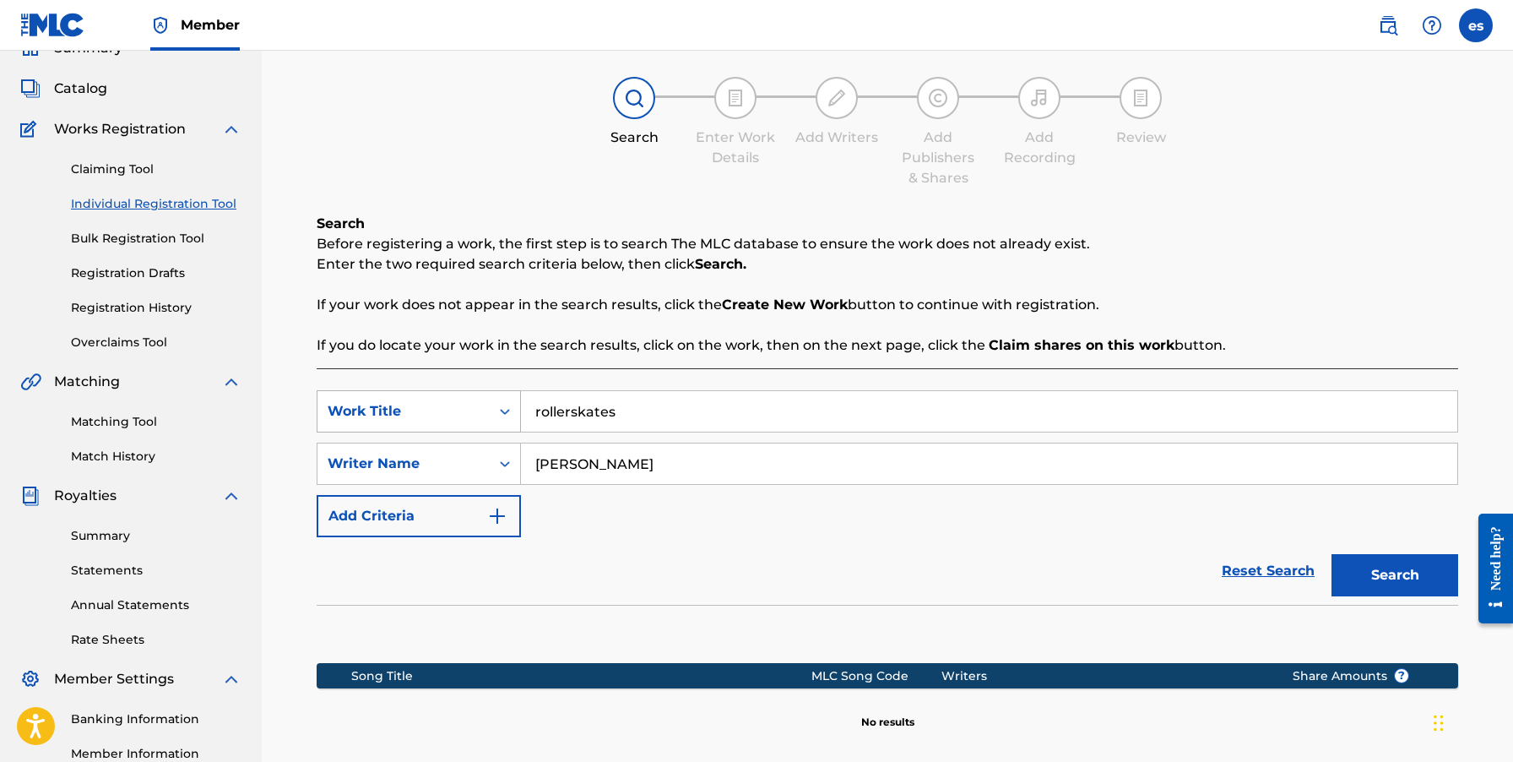
scroll to position [84, 0]
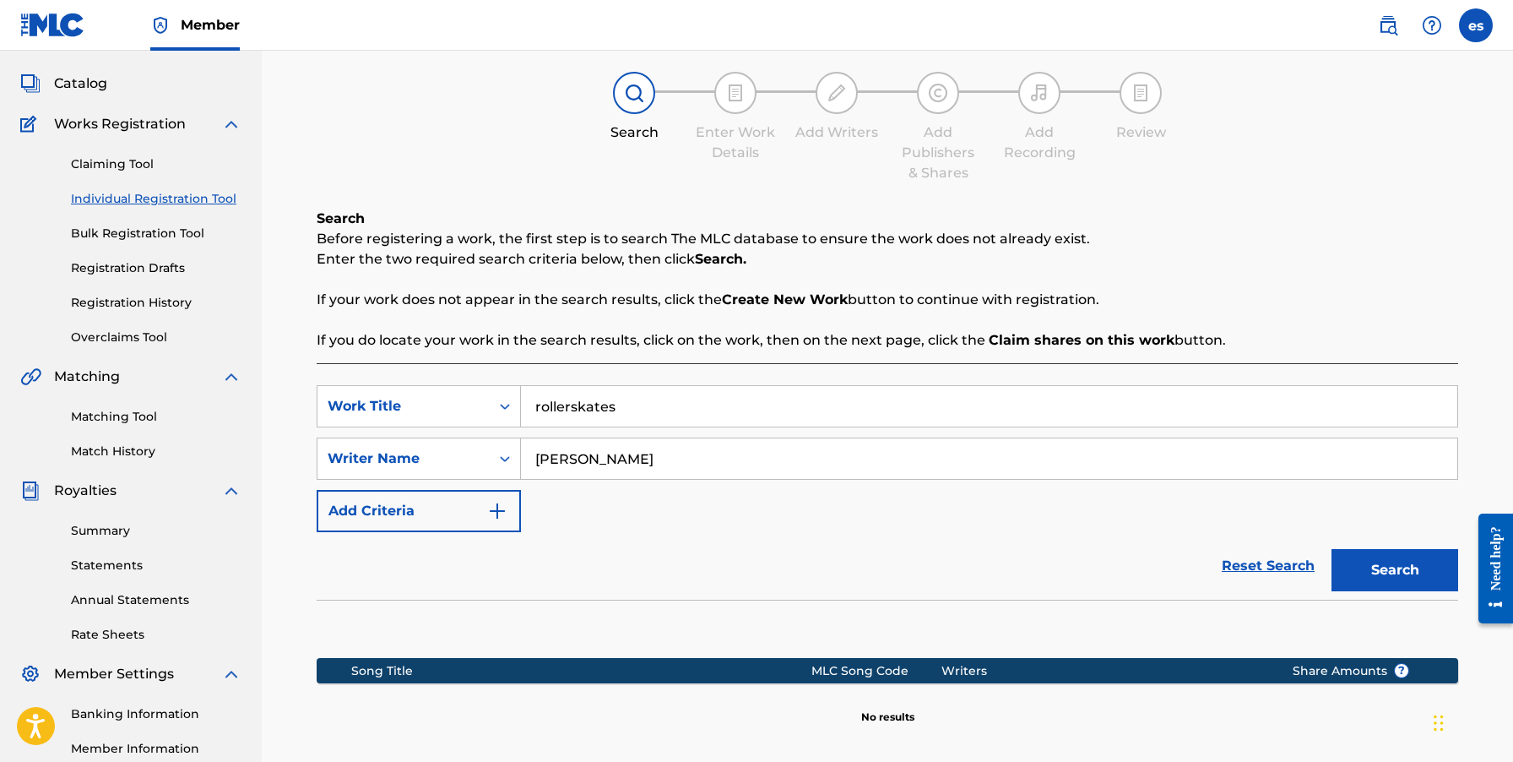
click at [745, 531] on div "SearchWithCriteria28216d43-c6ca-4ced-b6a1-79169d847ea1 Work Title rollerskates …" at bounding box center [888, 458] width 1142 height 147
drag, startPoint x: 651, startPoint y: 460, endPoint x: 485, endPoint y: 486, distance: 168.3
click at [485, 486] on div "SearchWithCriteria28216d43-c6ca-4ced-b6a1-79169d847ea1 Work Title rollerskates …" at bounding box center [888, 458] width 1142 height 147
drag, startPoint x: 620, startPoint y: 411, endPoint x: 392, endPoint y: 399, distance: 228.3
click at [392, 399] on div "SearchWithCriteria28216d43-c6ca-4ced-b6a1-79169d847ea1 Work Title rollerskates" at bounding box center [888, 406] width 1142 height 42
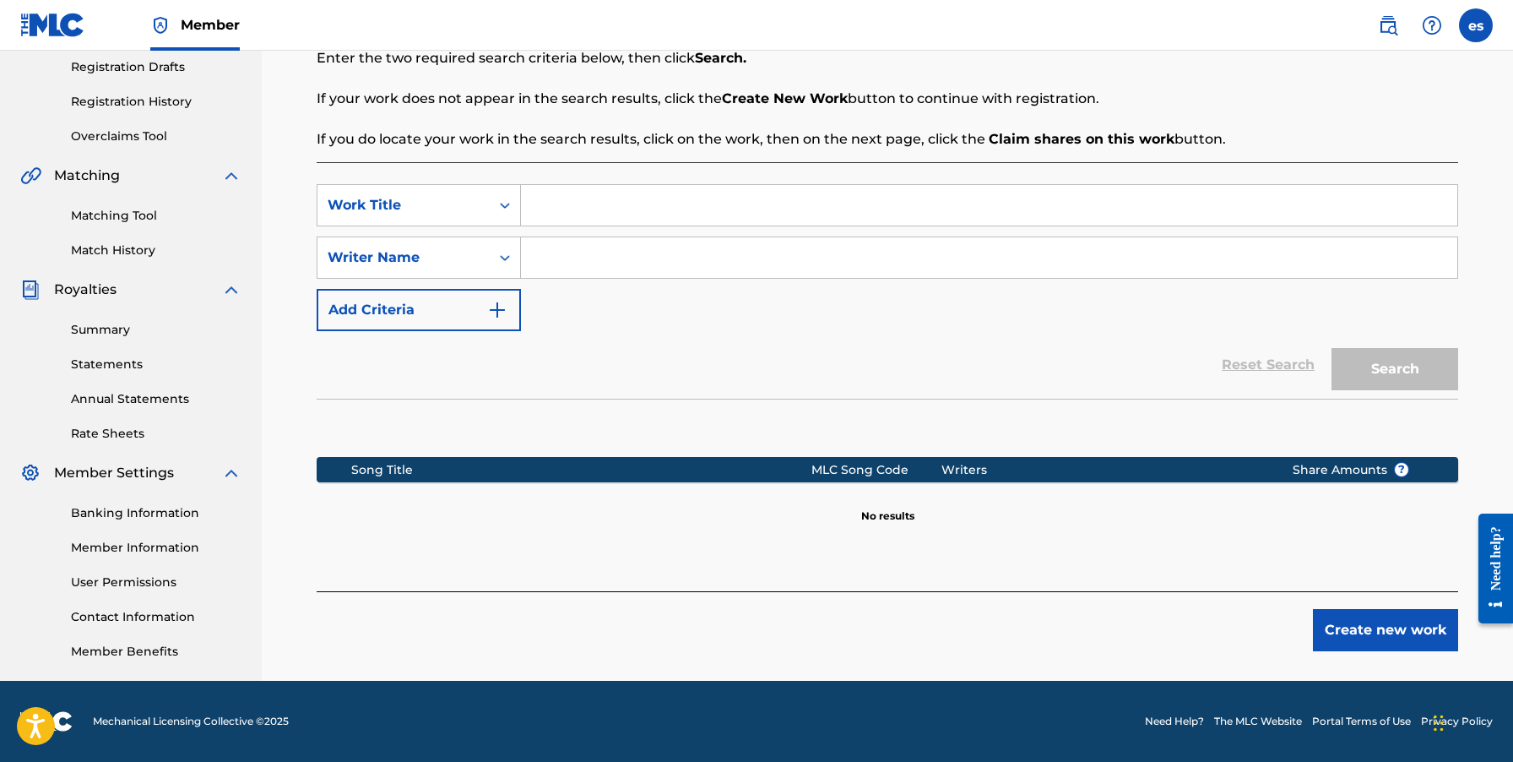
scroll to position [0, 0]
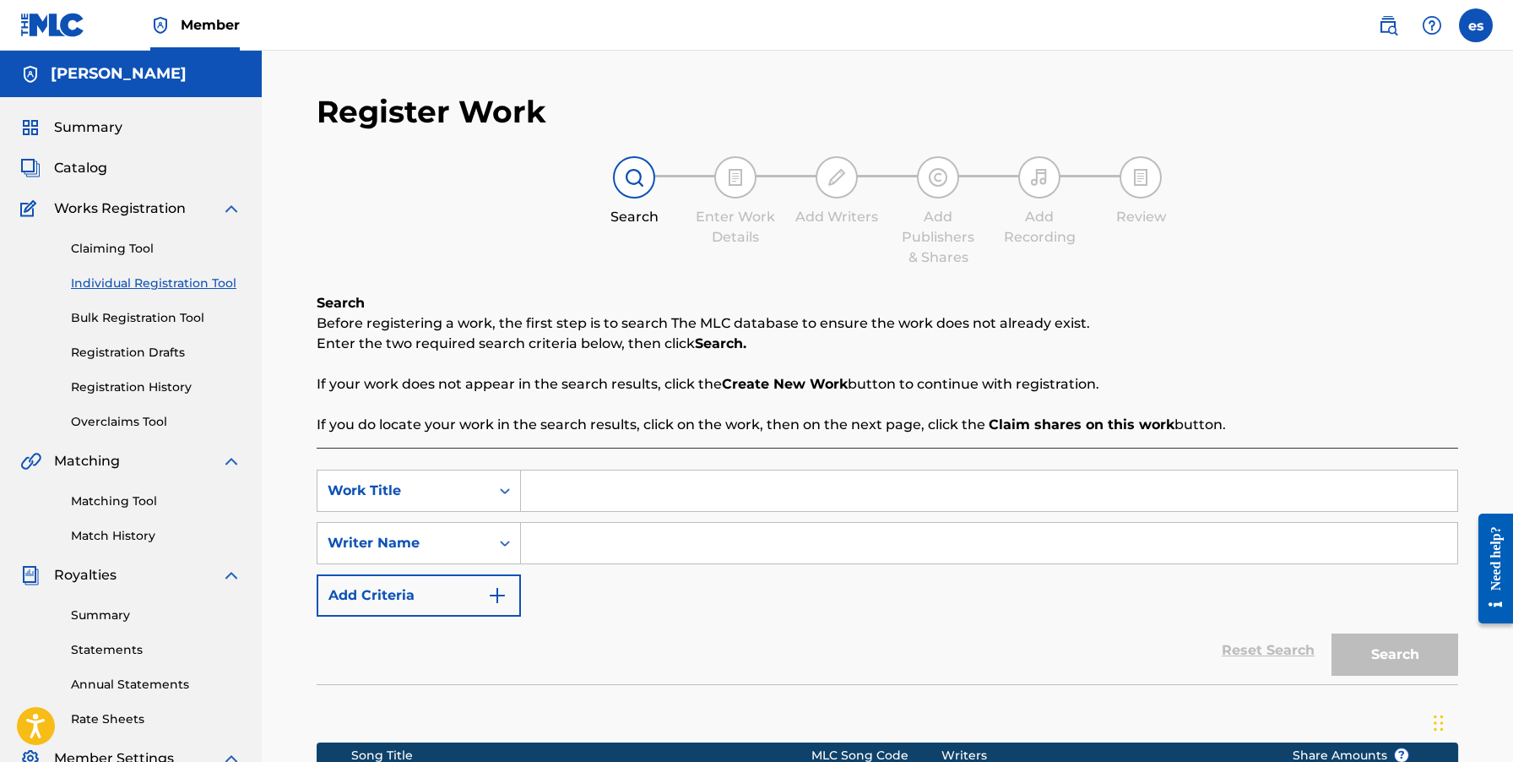
click at [114, 132] on span "Summary" at bounding box center [88, 127] width 68 height 20
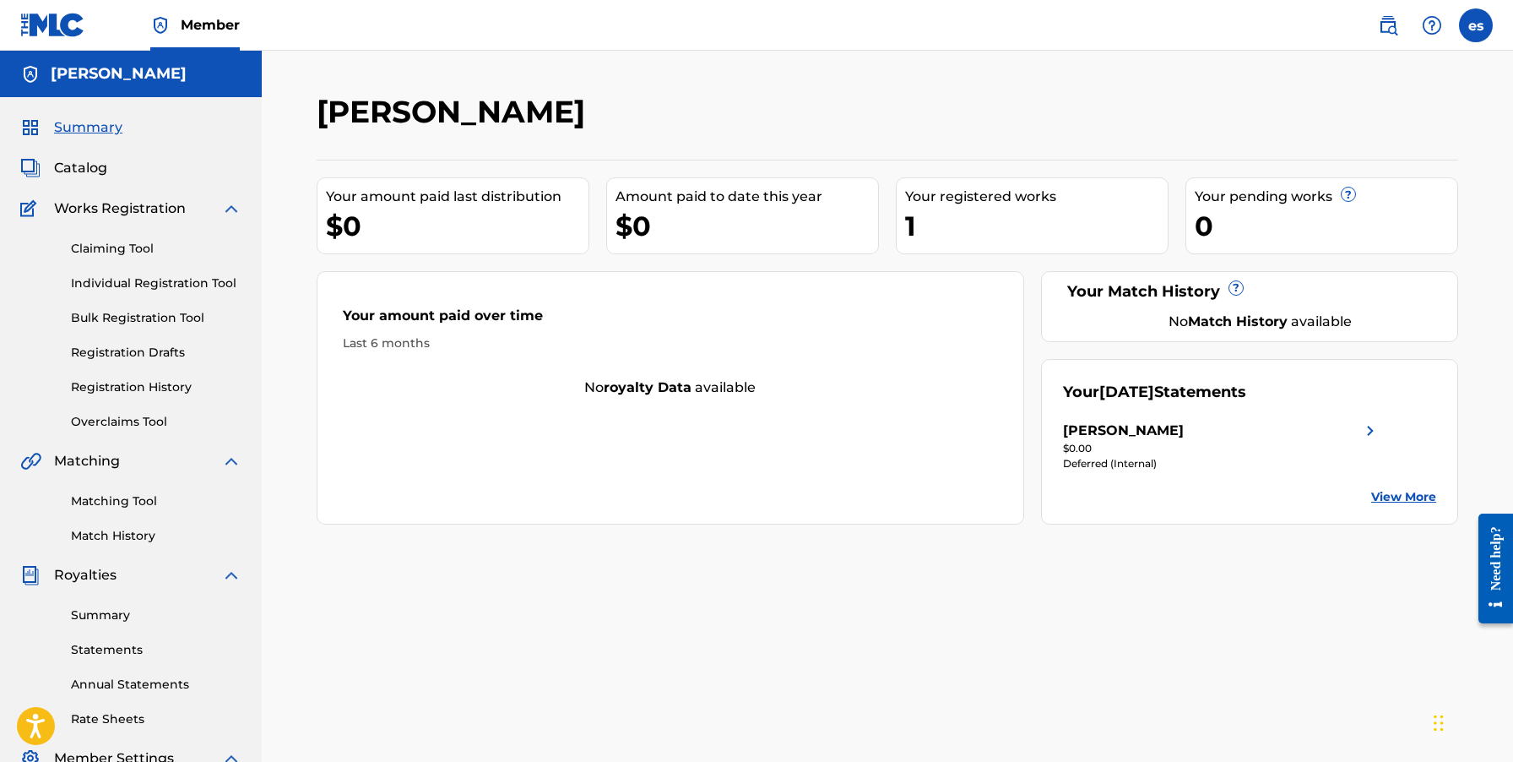
click at [175, 287] on link "Individual Registration Tool" at bounding box center [156, 283] width 171 height 18
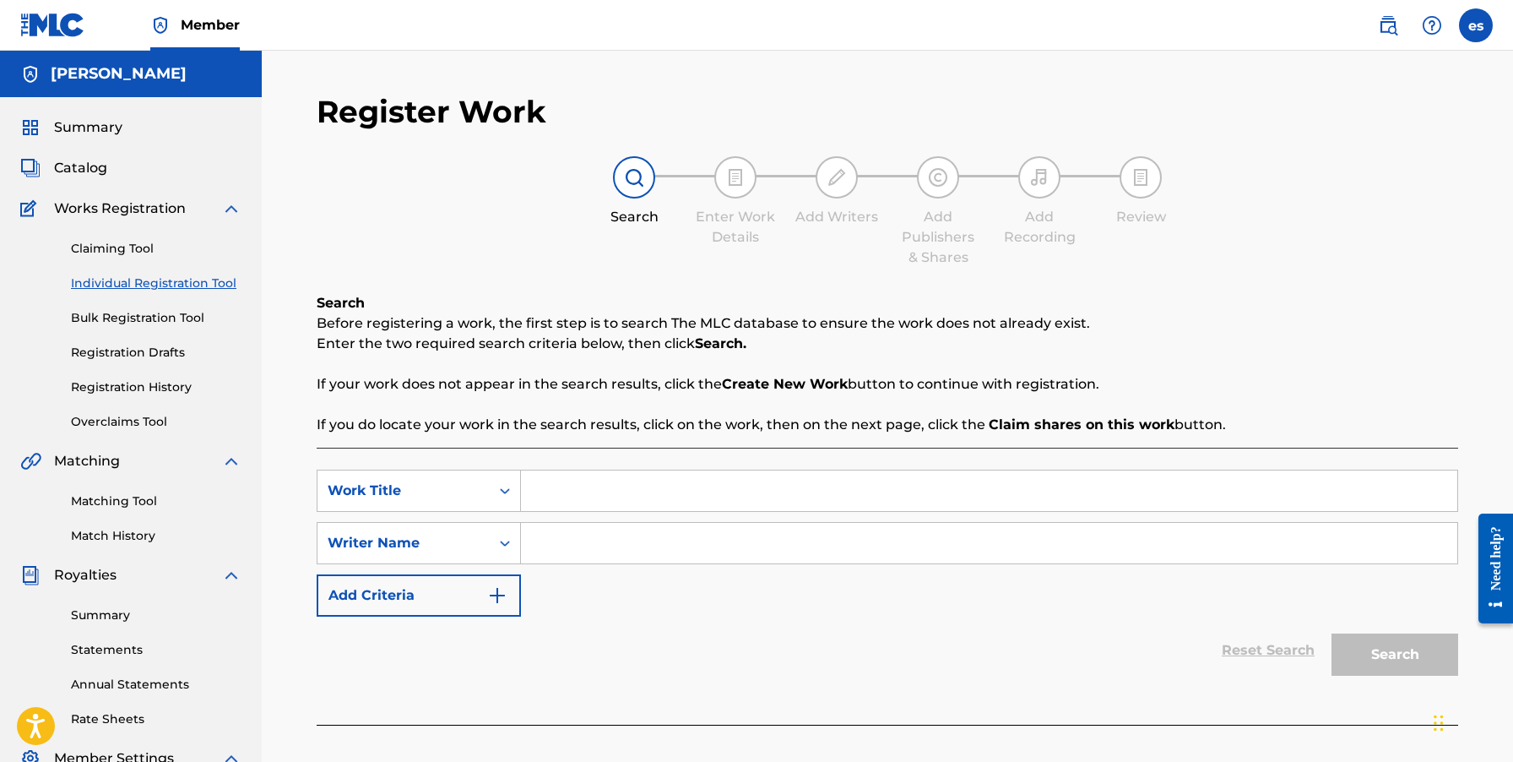
click at [606, 488] on input "Search Form" at bounding box center [989, 490] width 937 height 41
type input "the mouse and the magnet"
click at [620, 543] on input "Search Form" at bounding box center [989, 543] width 937 height 41
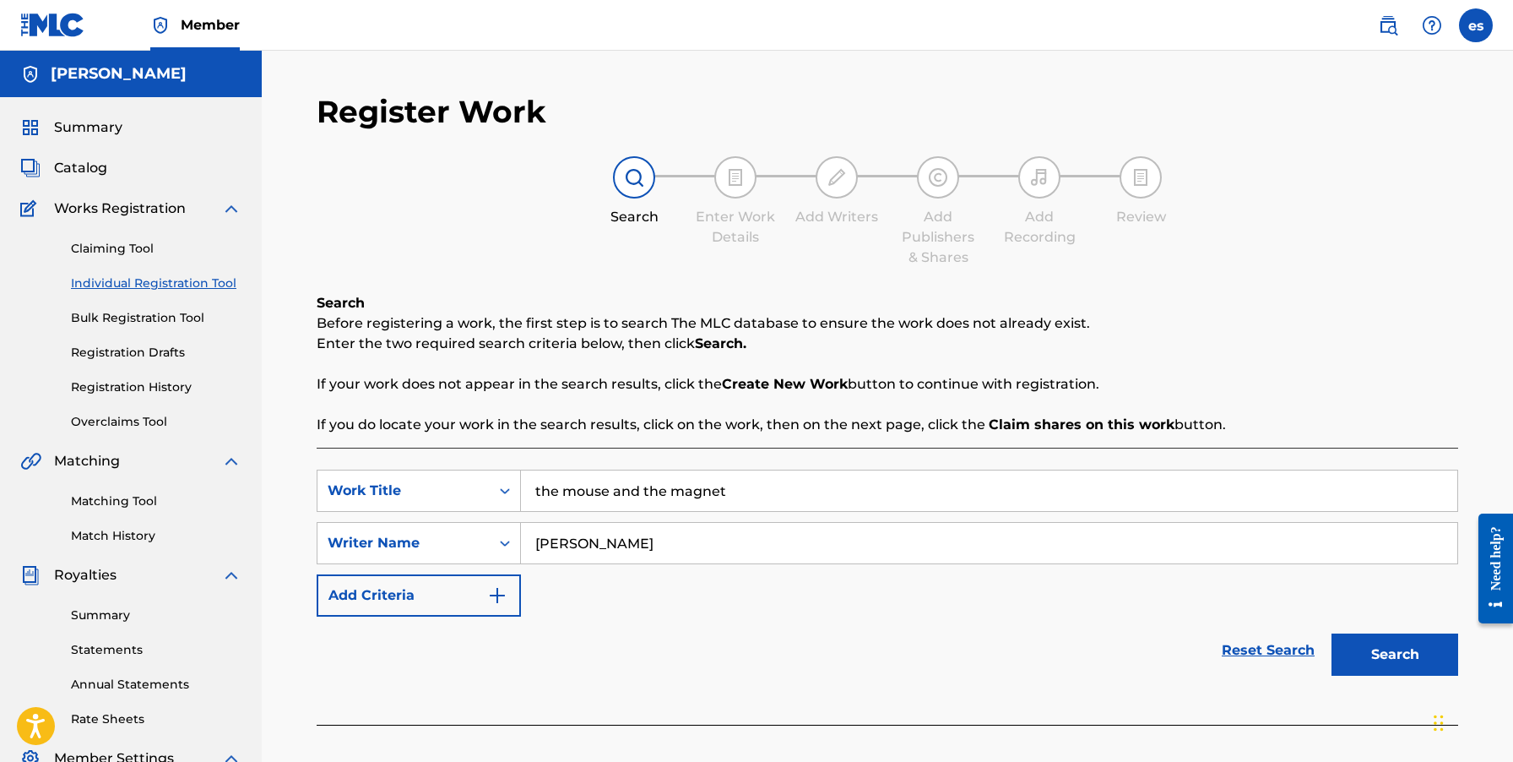
type input "[PERSON_NAME]"
click at [1332, 633] on button "Search" at bounding box center [1395, 654] width 127 height 42
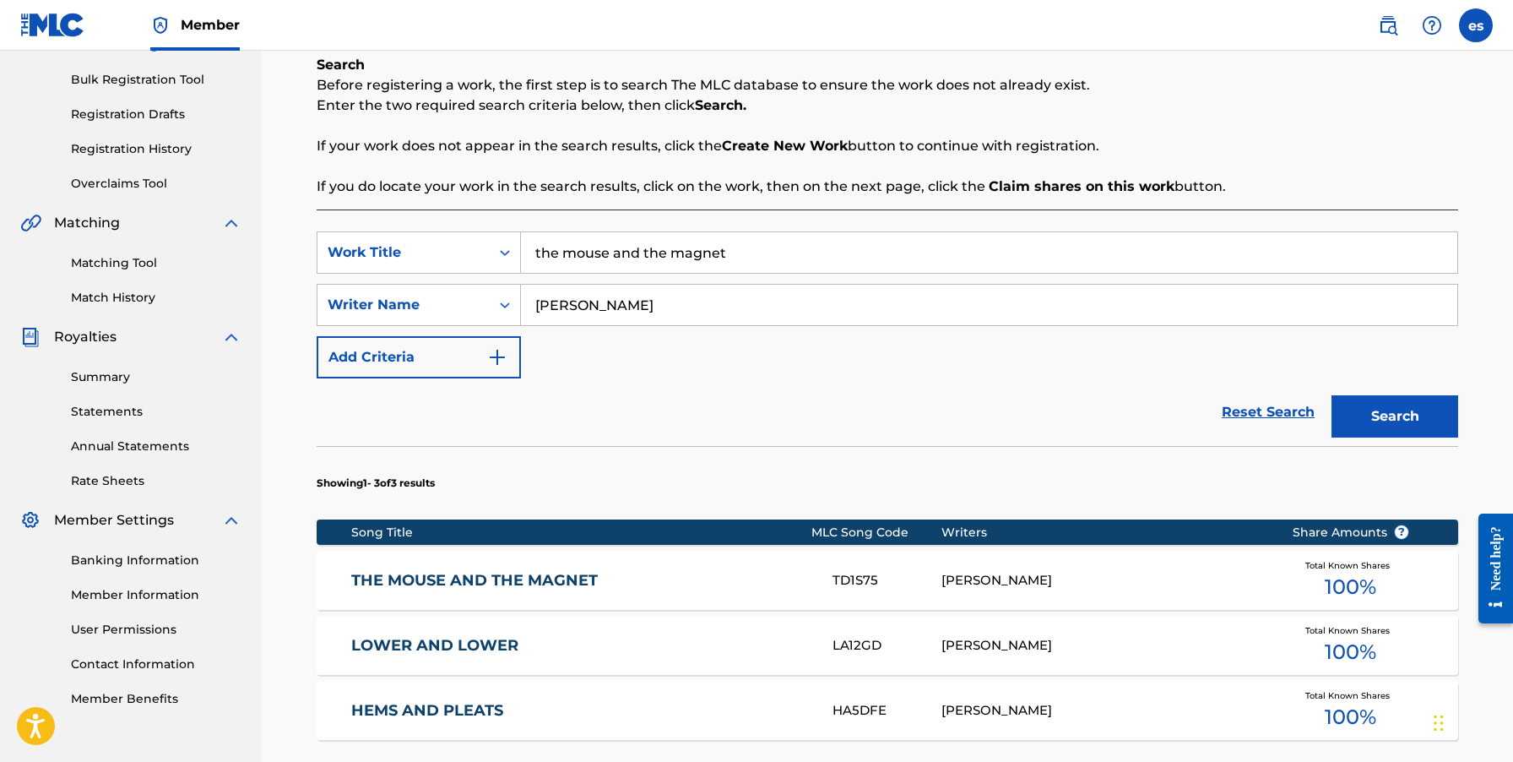
scroll to position [253, 0]
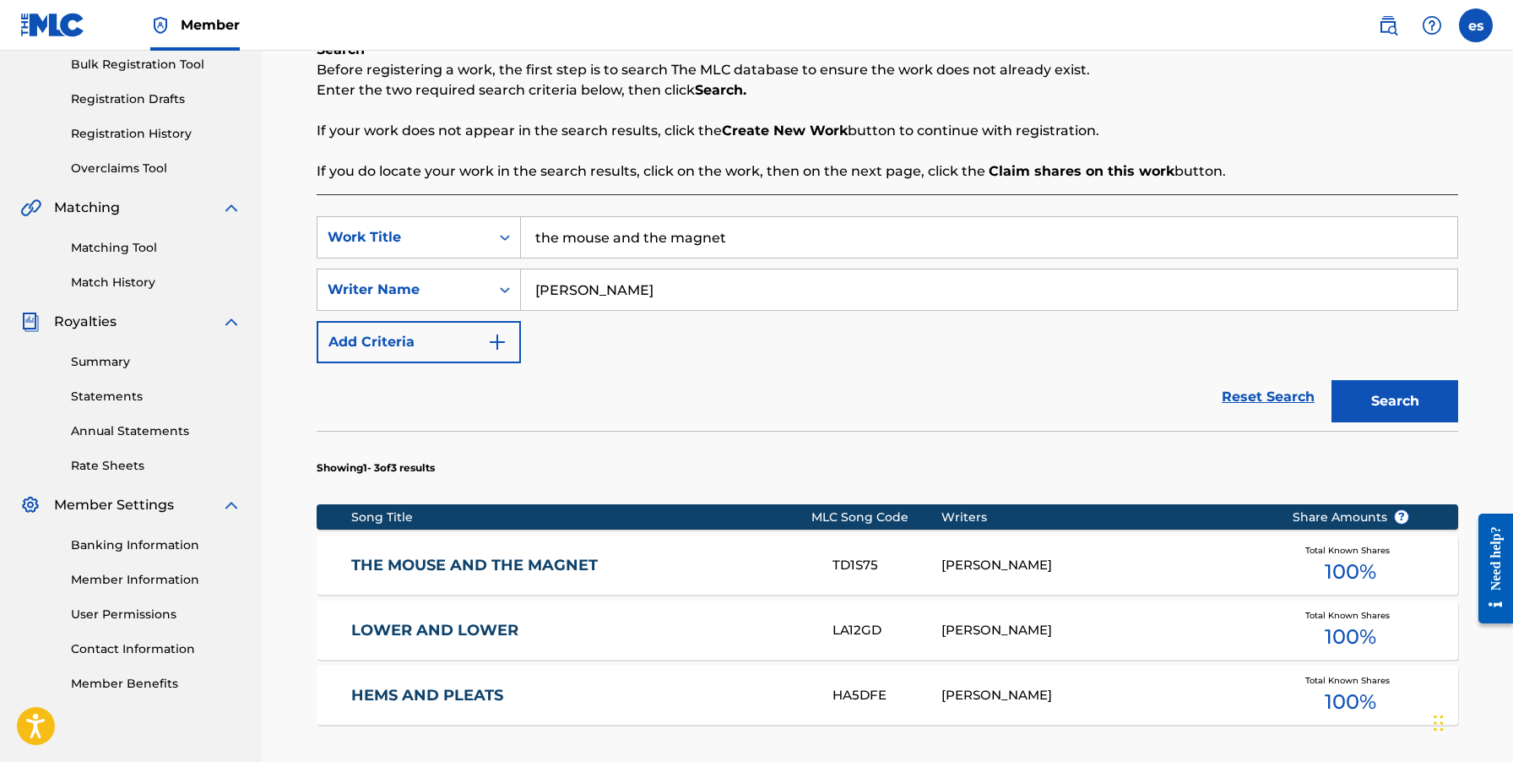
click at [496, 563] on link "THE MOUSE AND THE MAGNET" at bounding box center [580, 565] width 459 height 19
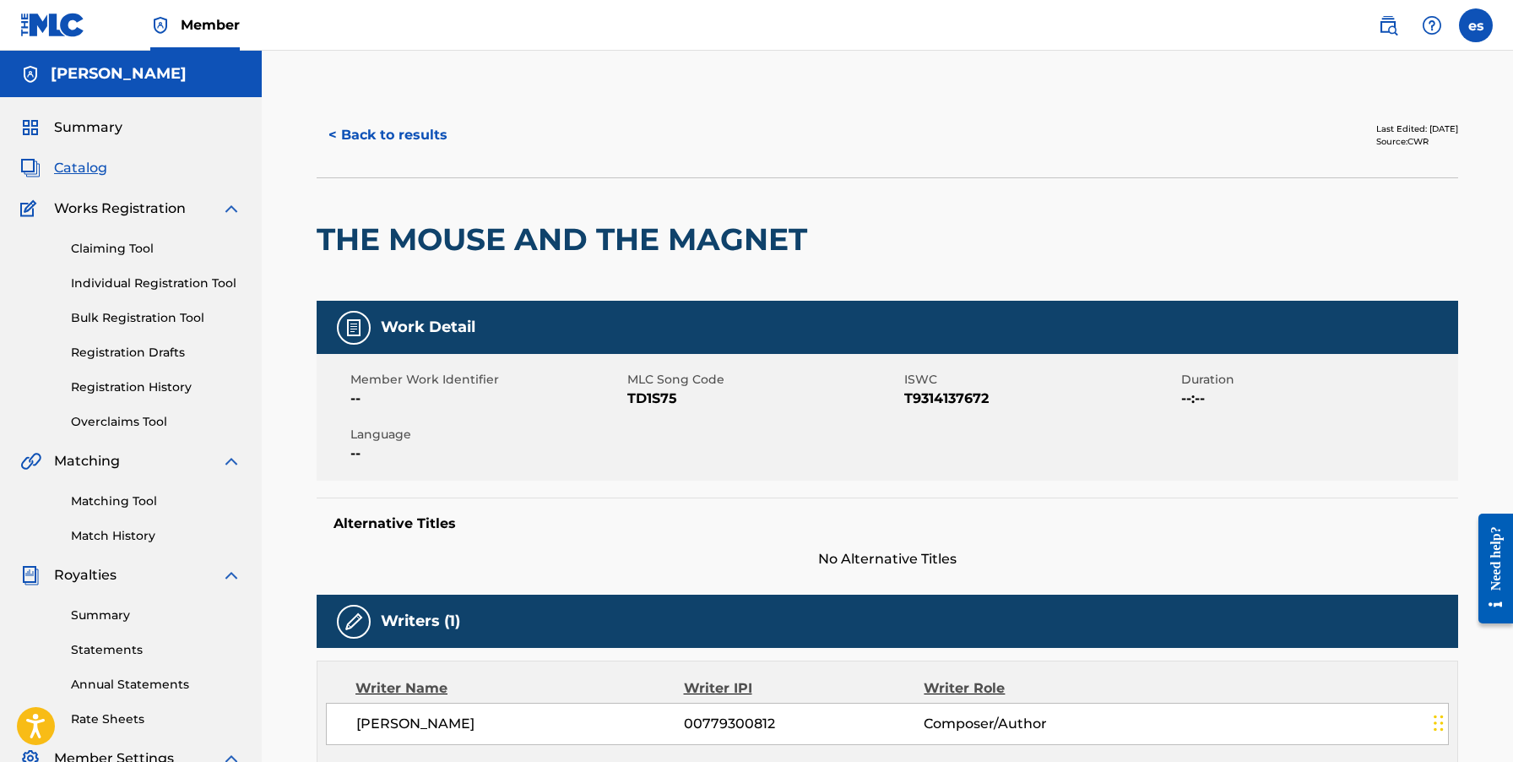
click at [112, 122] on span "Summary" at bounding box center [88, 127] width 68 height 20
